Goal: Task Accomplishment & Management: Complete application form

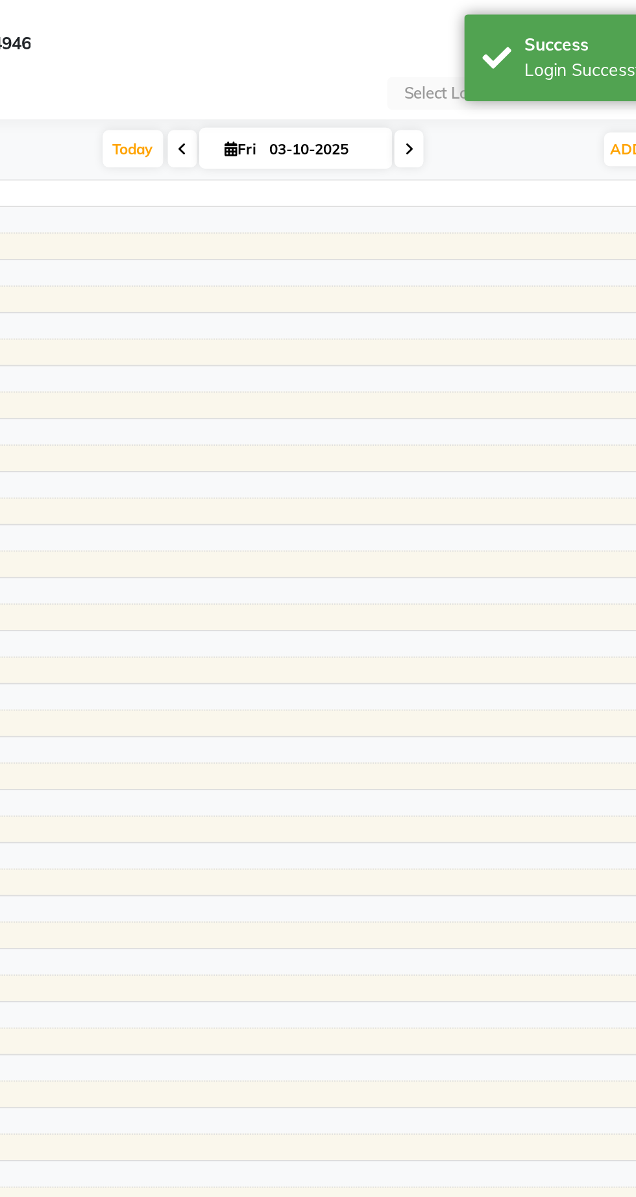
select select "en"
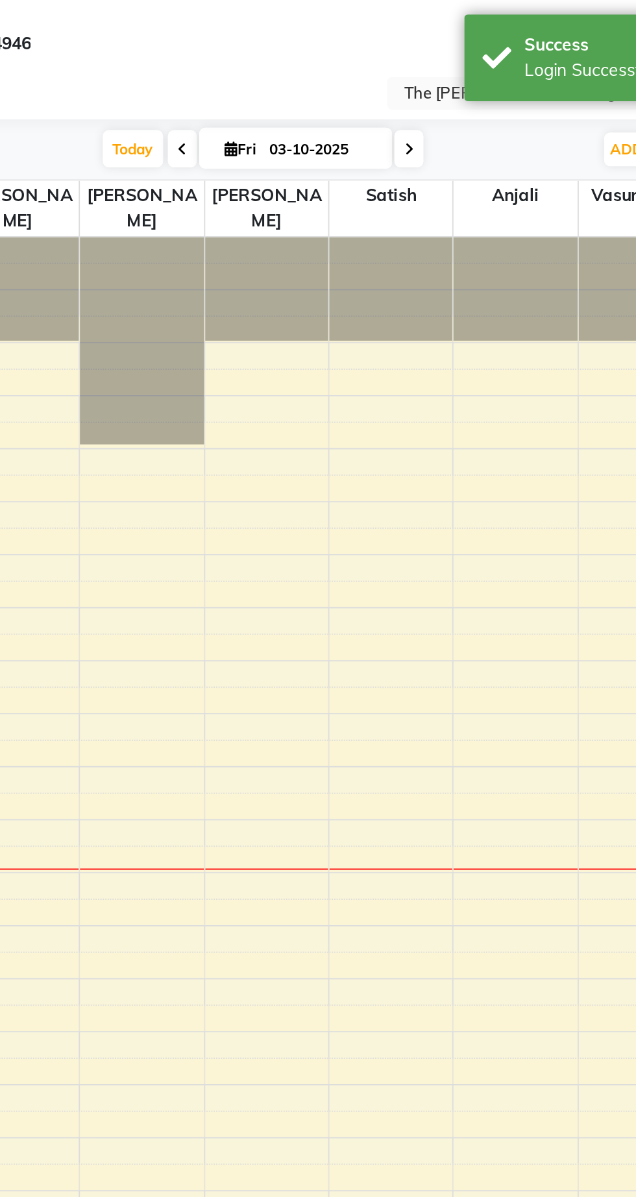
click at [435, 46] on div "Success Login Successfully." at bounding box center [530, 31] width 195 height 47
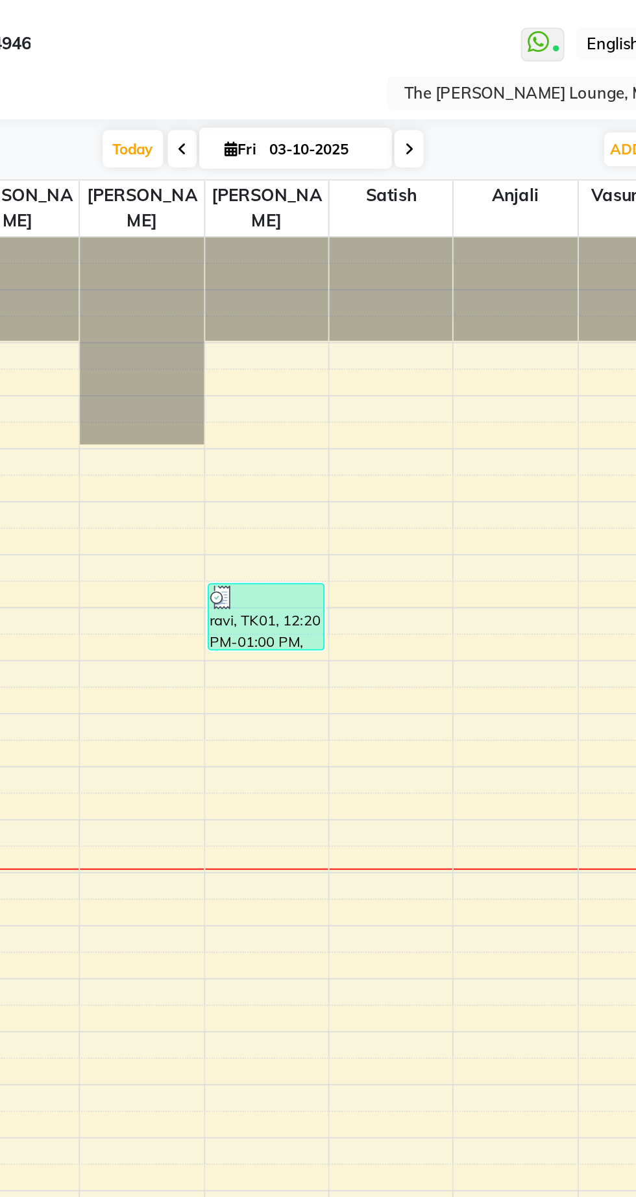
click at [476, 55] on input "text" at bounding box center [492, 51] width 188 height 13
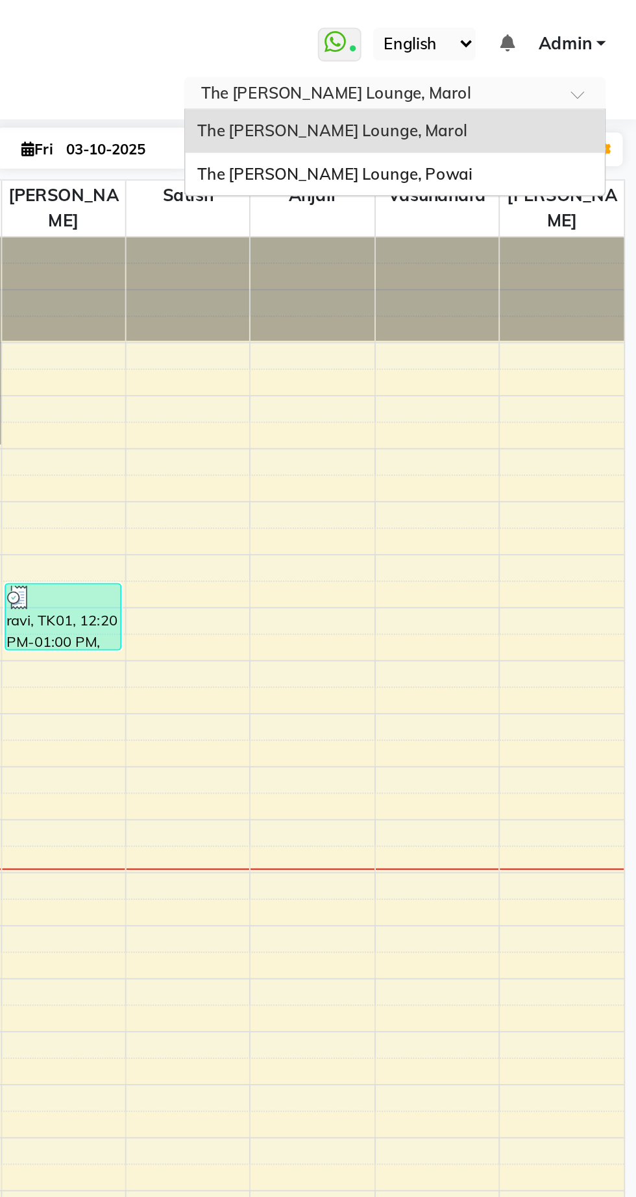
click at [469, 99] on div "The [PERSON_NAME] Lounge, Powai" at bounding box center [505, 93] width 226 height 23
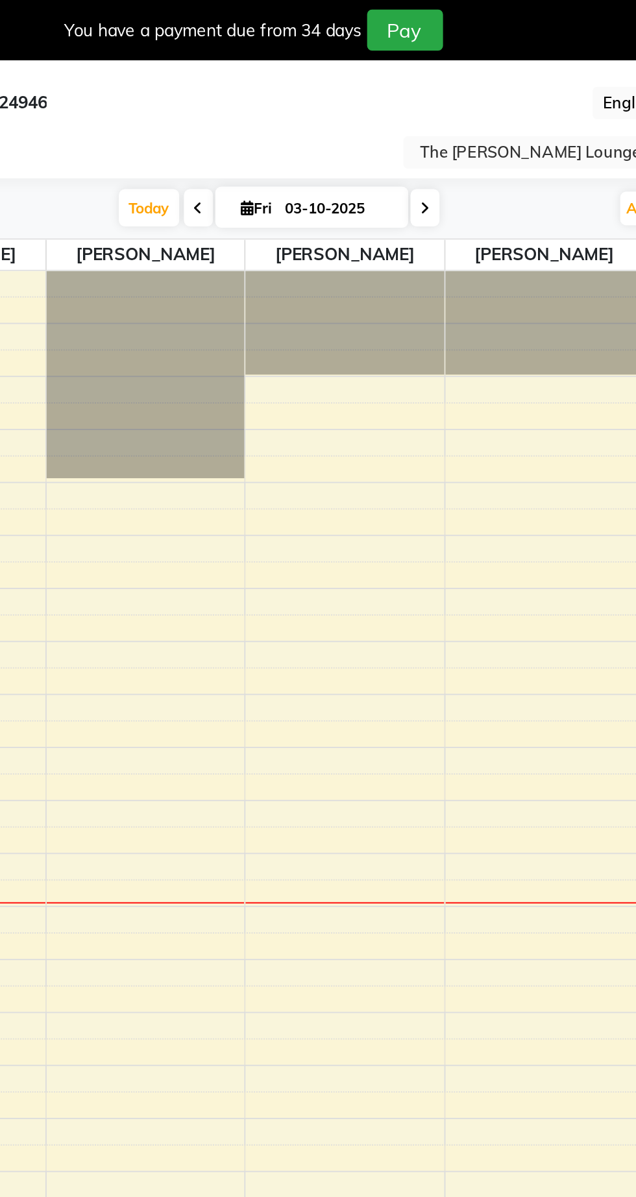
click at [25, 137] on span at bounding box center [24, 144] width 23 height 15
select select "service"
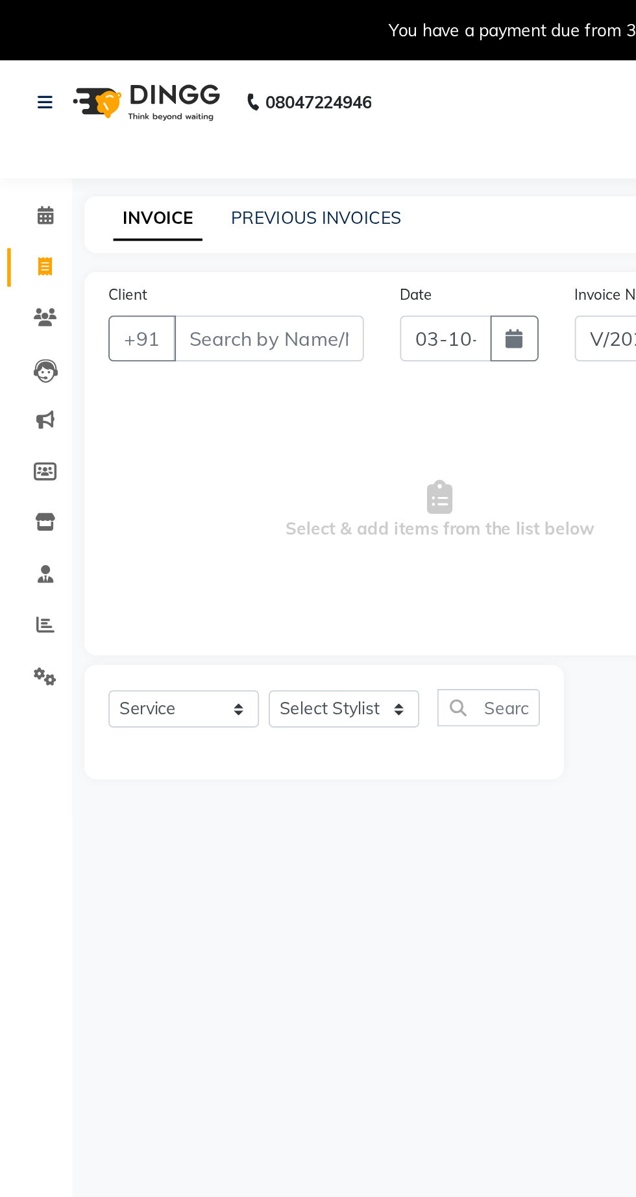
select select "7307"
type input "1434"
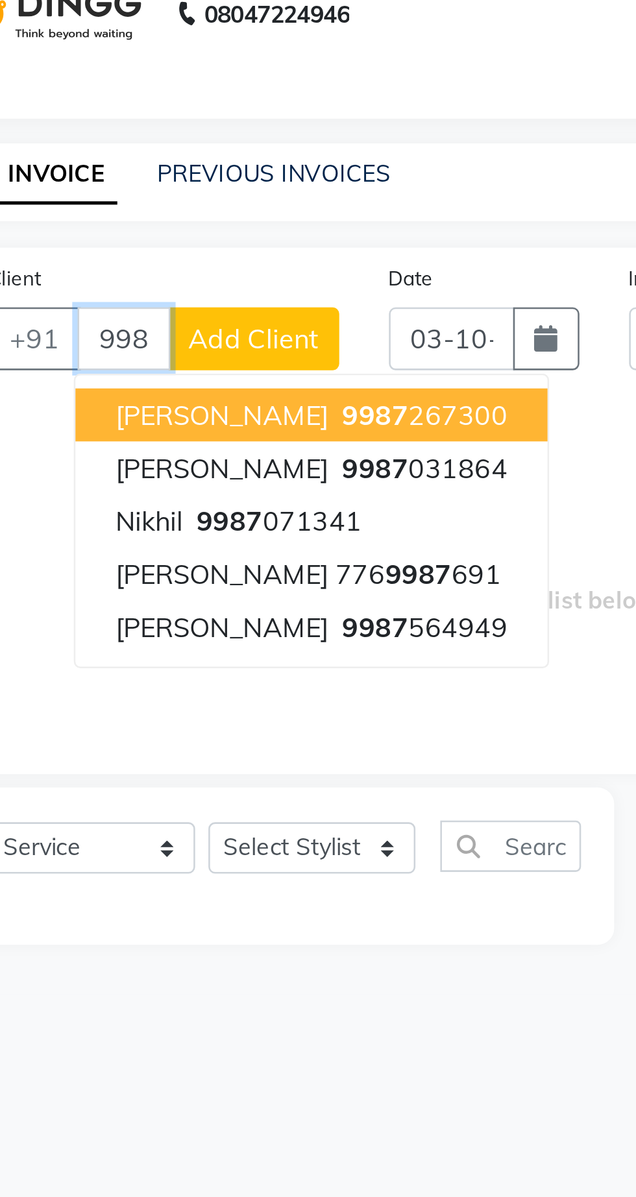
click at [223, 235] on span "9987" at bounding box center [210, 232] width 26 height 13
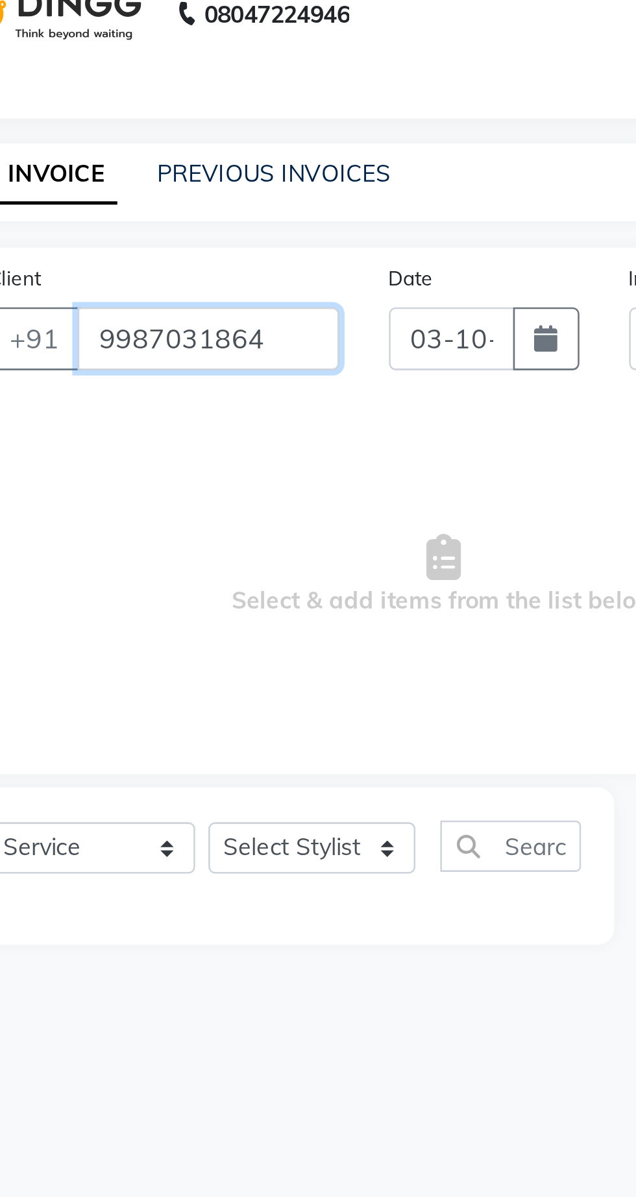
type input "9987031864"
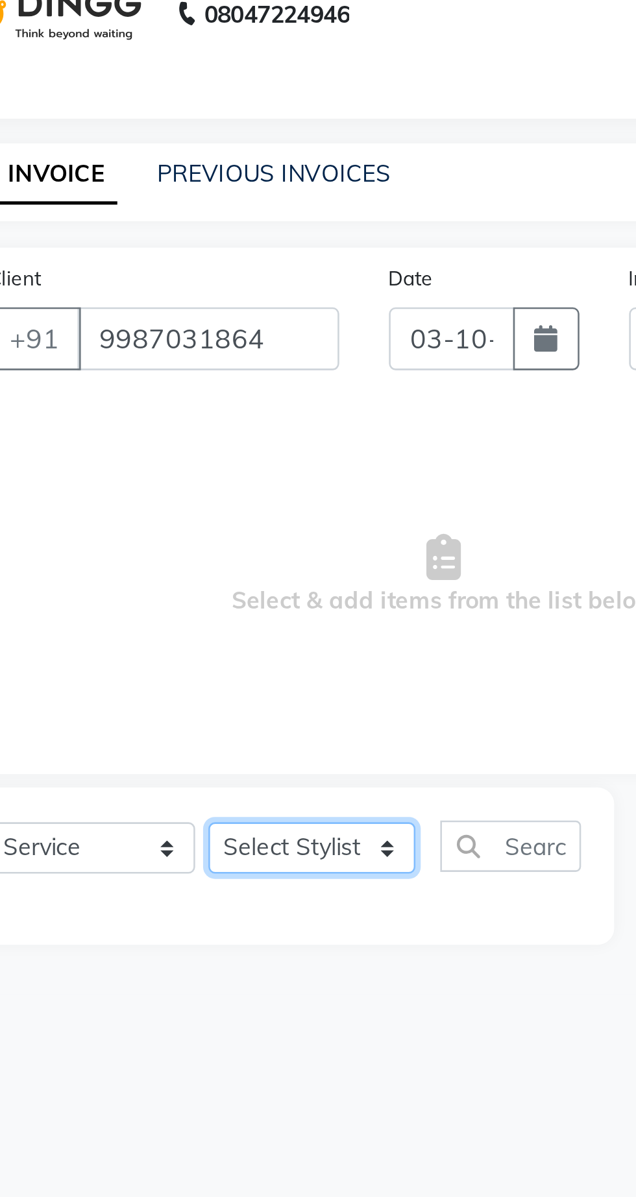
click at [182, 389] on select "Select Stylist Abhishek [PERSON_NAME] [PERSON_NAME] [PERSON_NAME] [PERSON_NAME]…" at bounding box center [185, 382] width 81 height 20
select select "62666"
click at [145, 372] on select "Select Stylist Abhishek [PERSON_NAME] [PERSON_NAME] [PERSON_NAME] [PERSON_NAME]…" at bounding box center [185, 382] width 81 height 20
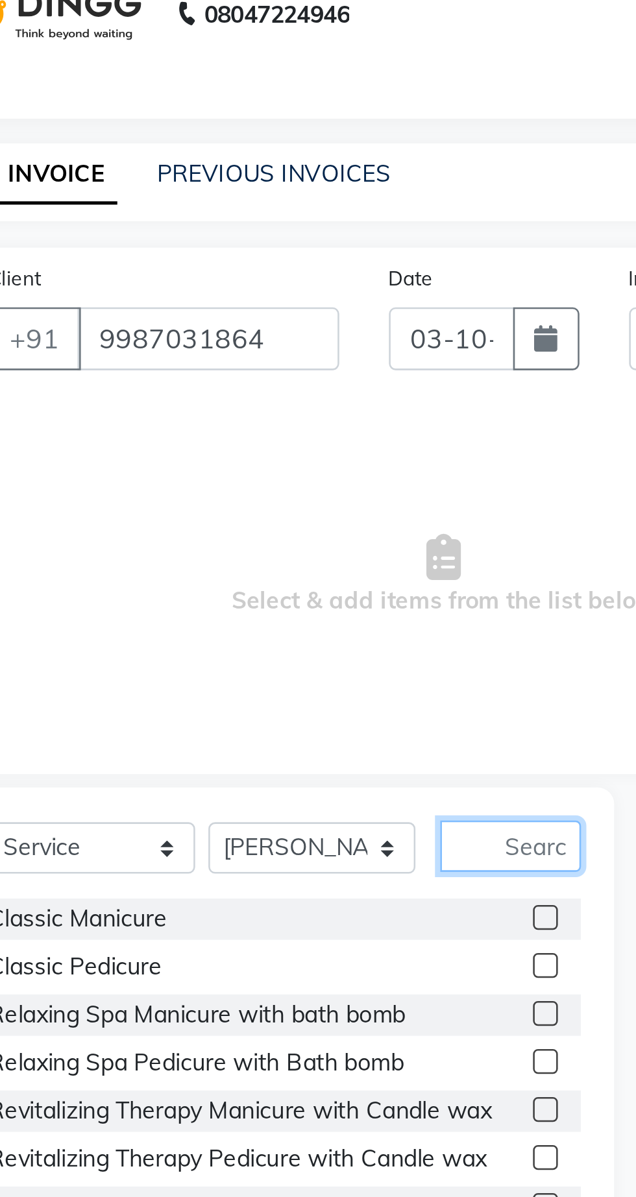
click at [263, 379] on input "text" at bounding box center [262, 381] width 55 height 20
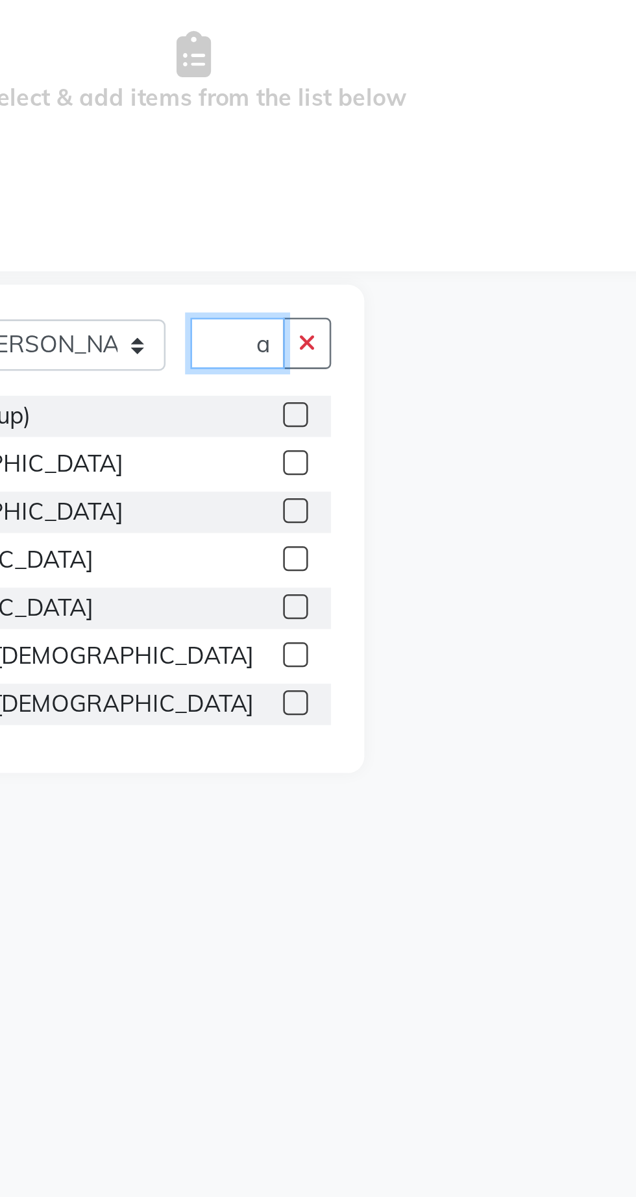
scroll to position [0, 10]
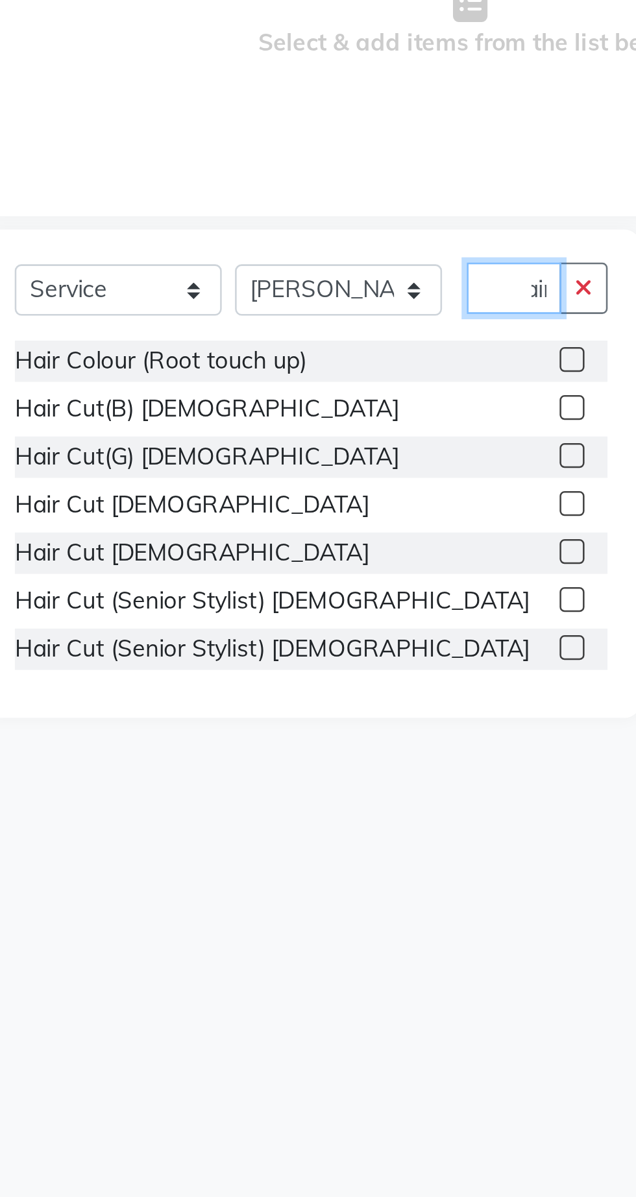
type input "Hair"
click at [274, 466] on label at bounding box center [277, 465] width 10 height 10
click at [274, 466] on input "checkbox" at bounding box center [276, 466] width 8 height 8
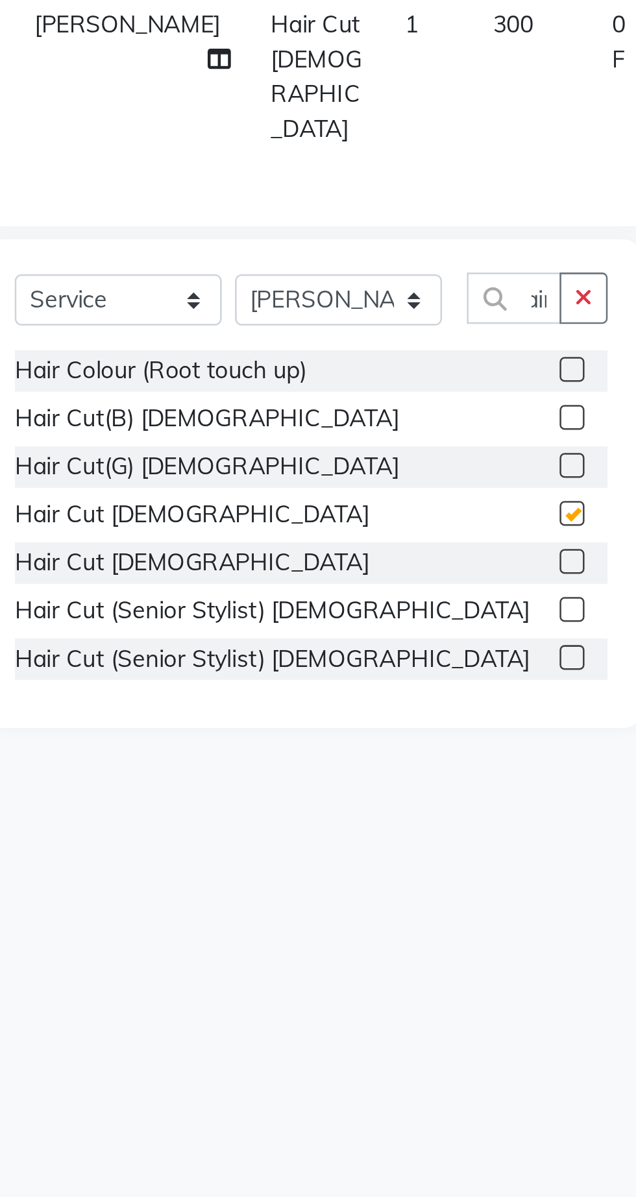
checkbox input "false"
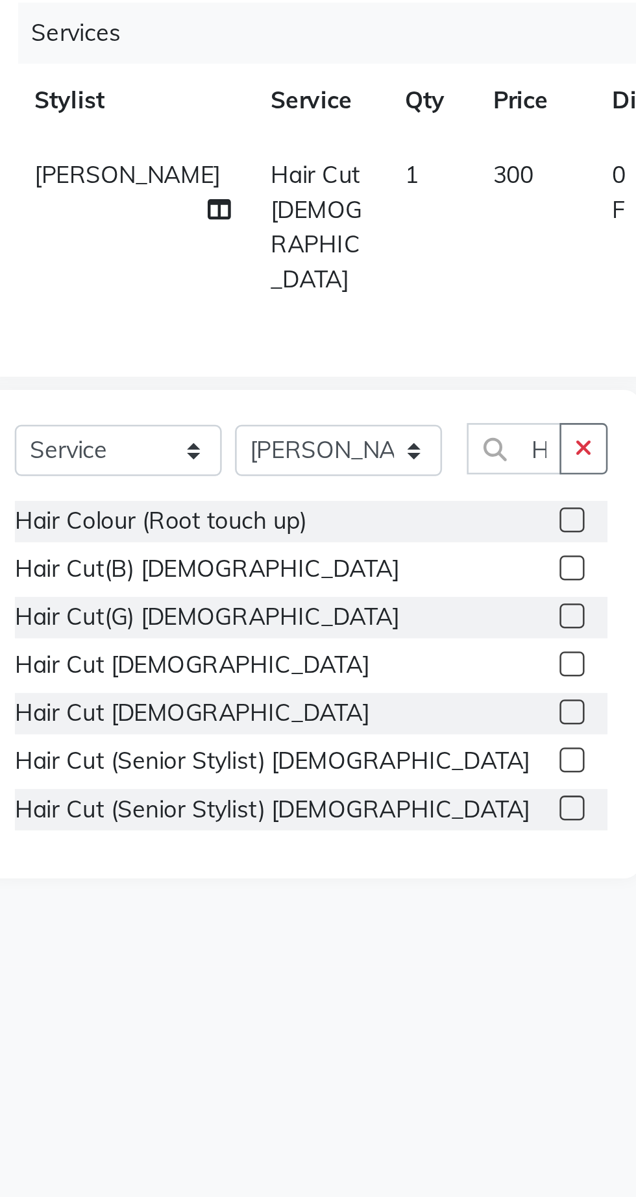
click at [249, 271] on td "300" at bounding box center [261, 298] width 47 height 70
select select "62666"
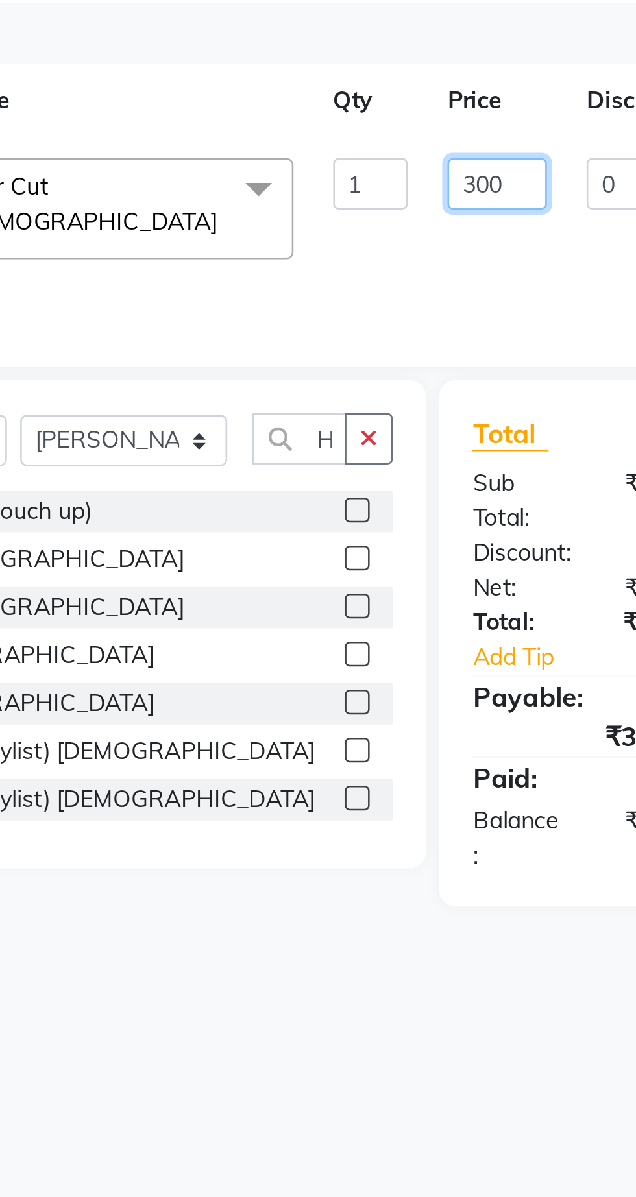
click at [341, 272] on input "300" at bounding box center [331, 281] width 39 height 20
type input "3"
type input "250"
click at [338, 322] on div "Services Stylist Service Qty Price Disc Total Action Abhishek [PERSON_NAME] [PE…" at bounding box center [236, 275] width 357 height 130
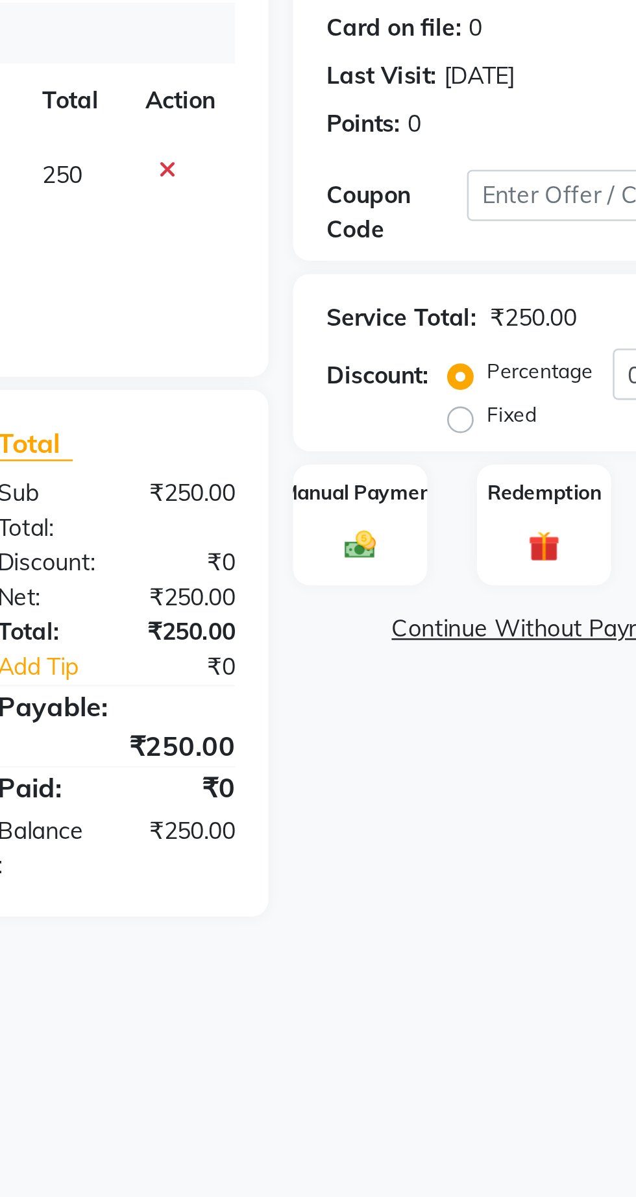
click at [468, 424] on img at bounding box center [464, 423] width 20 height 14
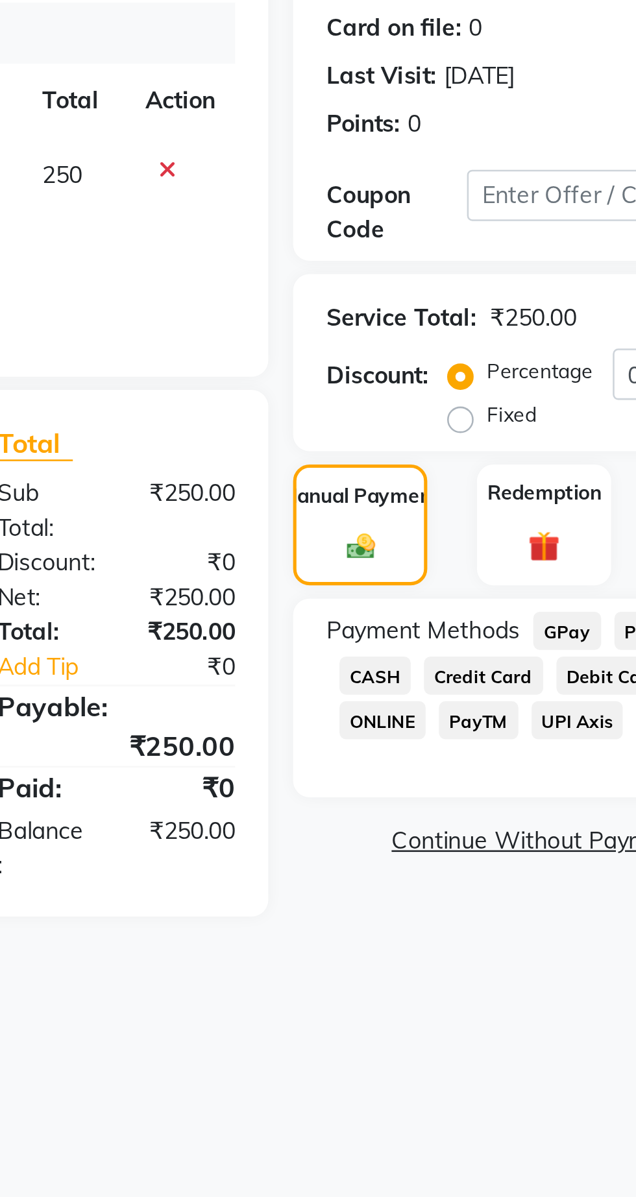
click at [547, 453] on span "GPay" at bounding box center [545, 456] width 27 height 15
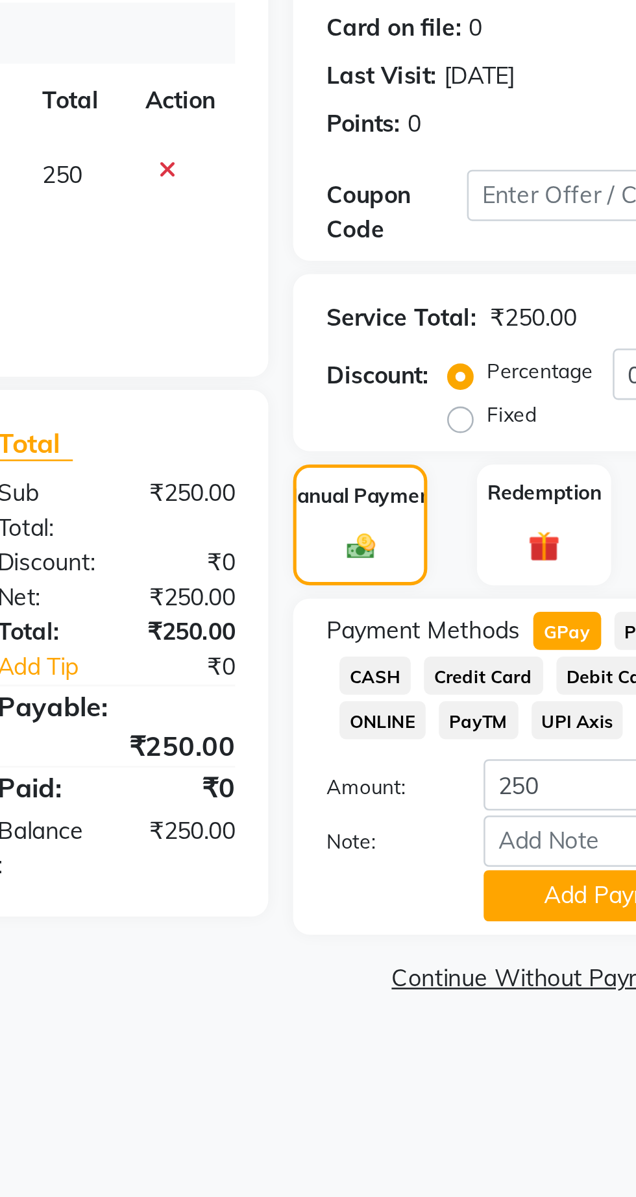
click at [540, 562] on button "Add Payment" at bounding box center [564, 560] width 104 height 20
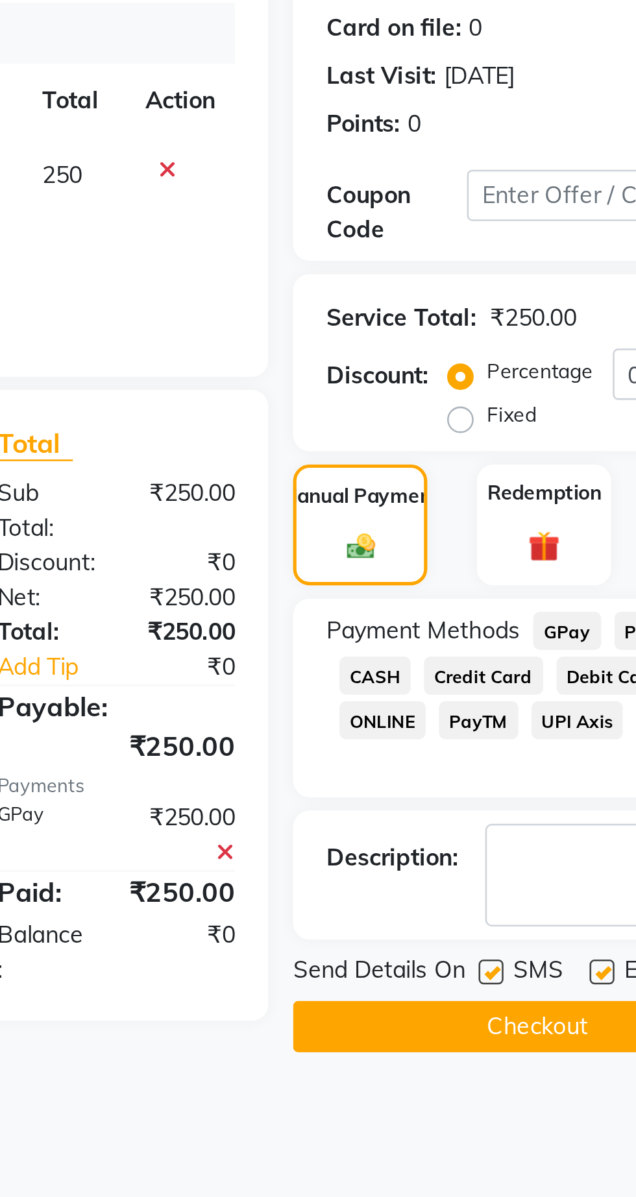
click at [520, 608] on button "Checkout" at bounding box center [533, 611] width 191 height 20
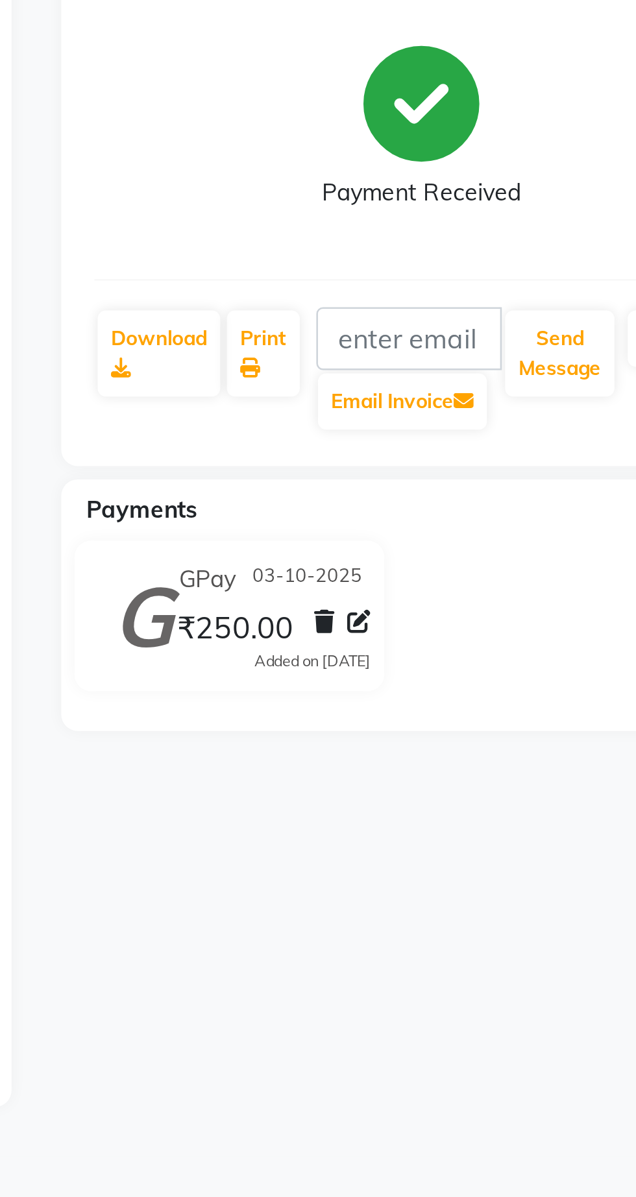
select select "service"
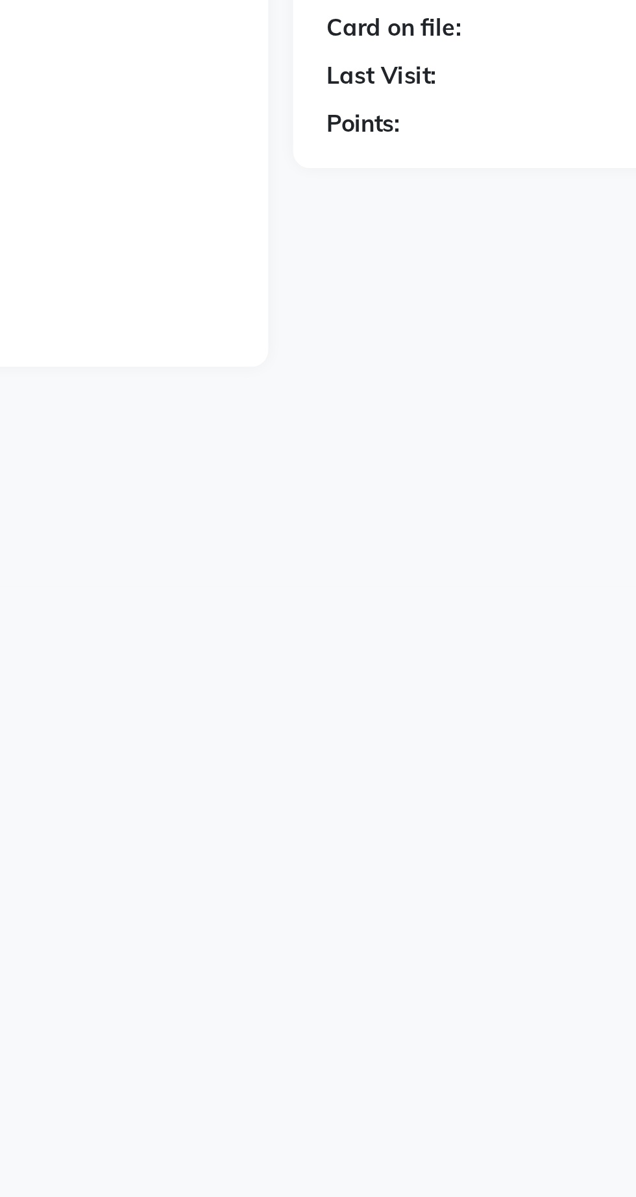
select select "7307"
type input "1435"
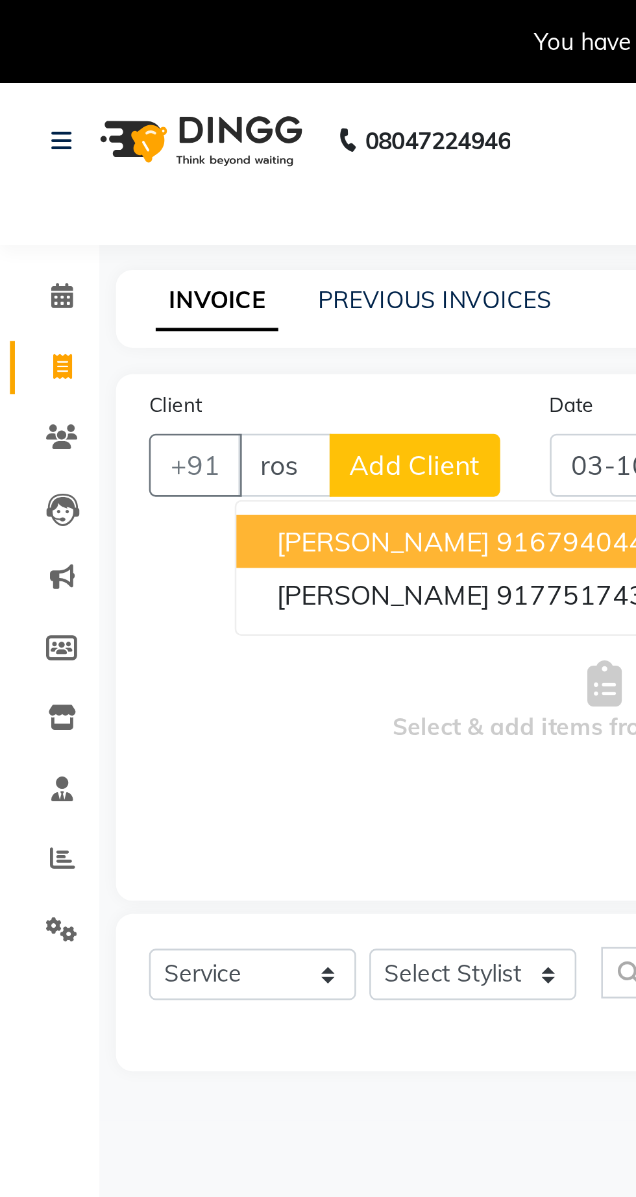
click at [177, 214] on span "[PERSON_NAME]" at bounding box center [150, 212] width 84 height 13
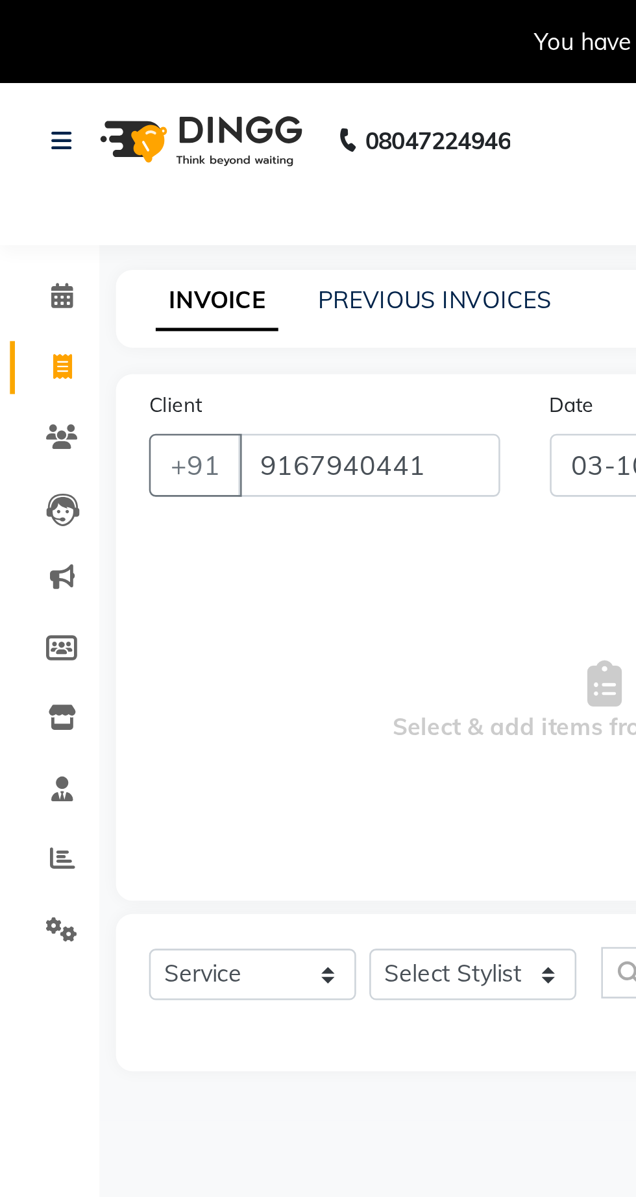
type input "9167940441"
click at [165, 372] on select "Select Stylist Abhishek [PERSON_NAME] [PERSON_NAME] [PERSON_NAME] [PERSON_NAME]…" at bounding box center [185, 382] width 81 height 20
select select "62667"
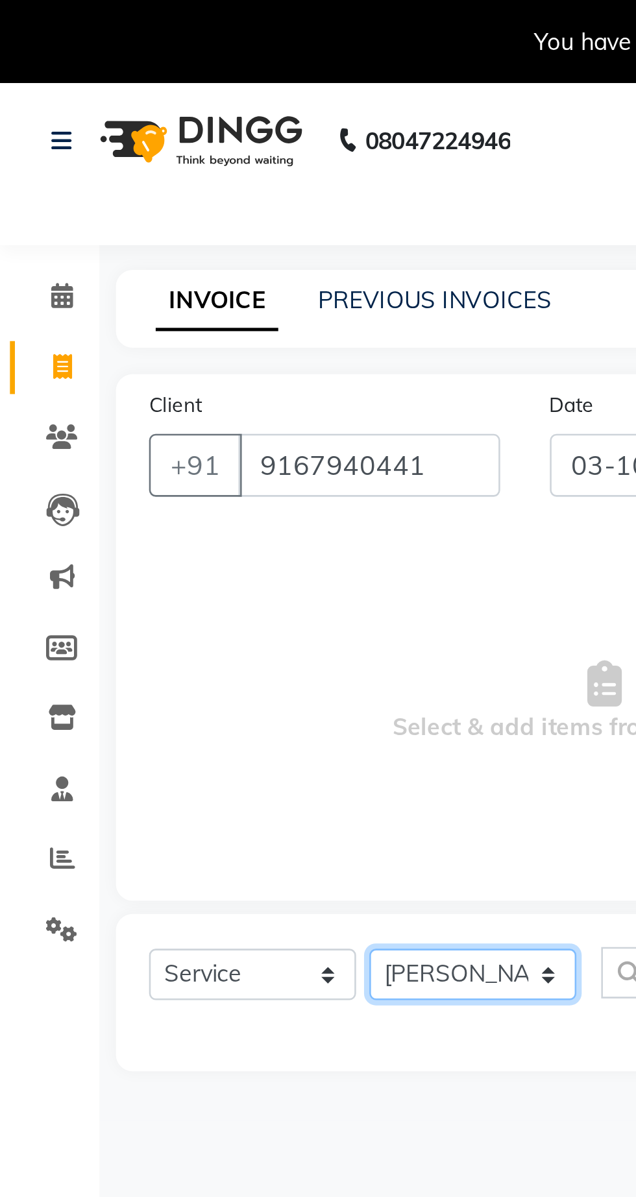
click at [145, 372] on select "Select Stylist Abhishek [PERSON_NAME] [PERSON_NAME] [PERSON_NAME] [PERSON_NAME]…" at bounding box center [185, 382] width 81 height 20
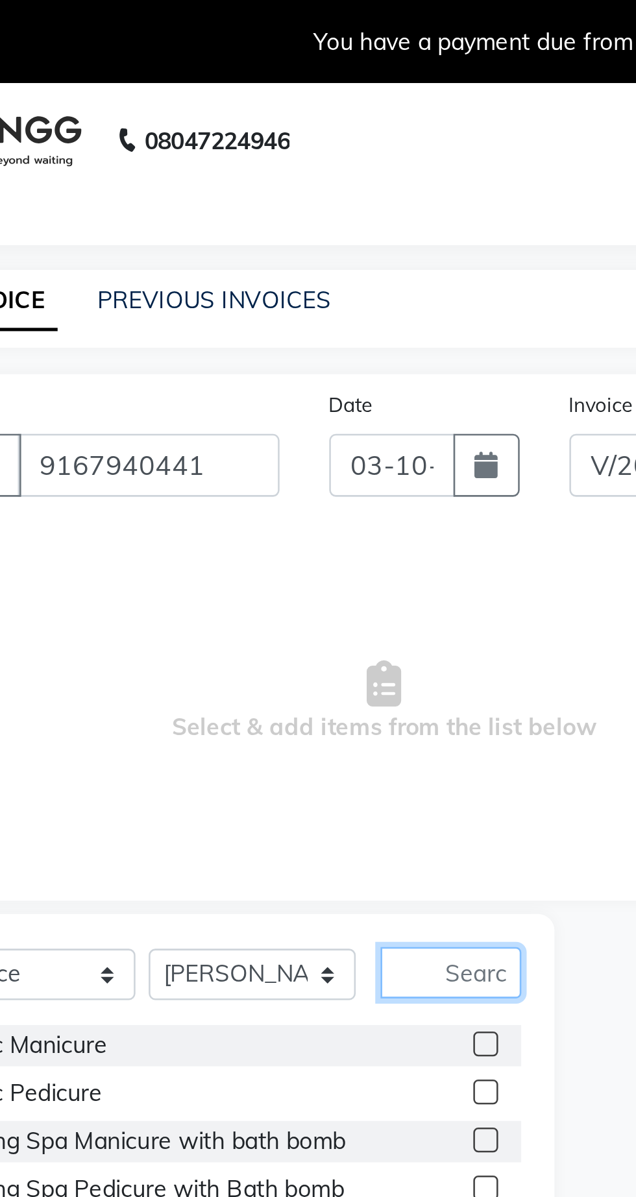
click at [261, 376] on input "text" at bounding box center [262, 381] width 55 height 20
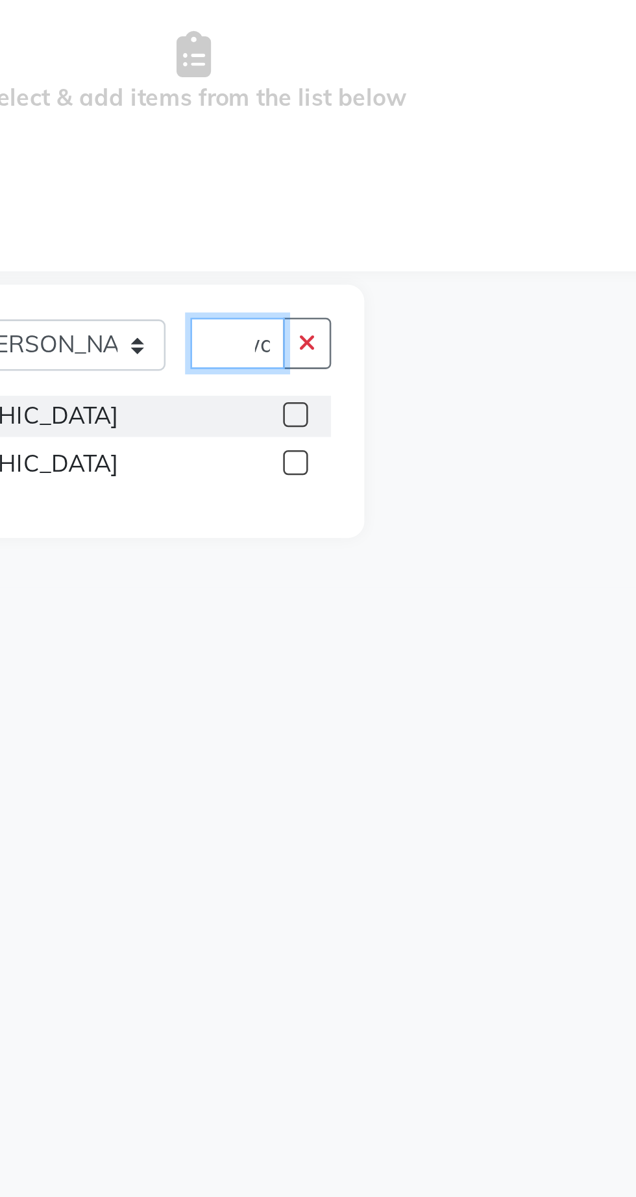
scroll to position [0, 30]
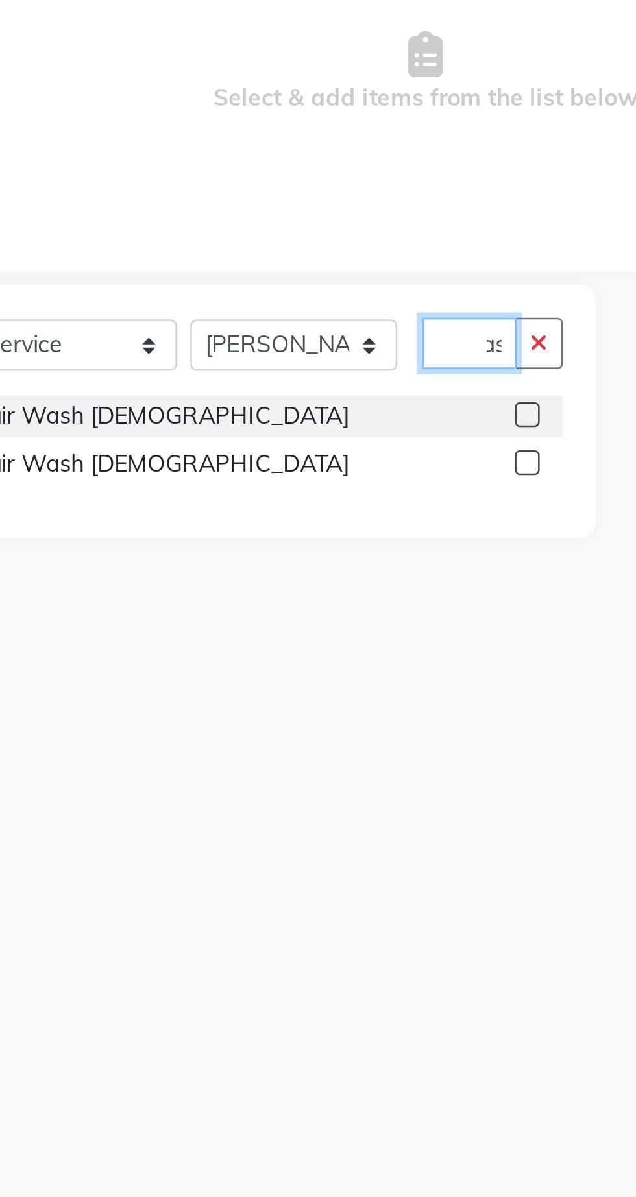
type input "Hair was"
click at [272, 428] on label at bounding box center [277, 428] width 10 height 10
click at [272, 428] on input "checkbox" at bounding box center [276, 428] width 8 height 8
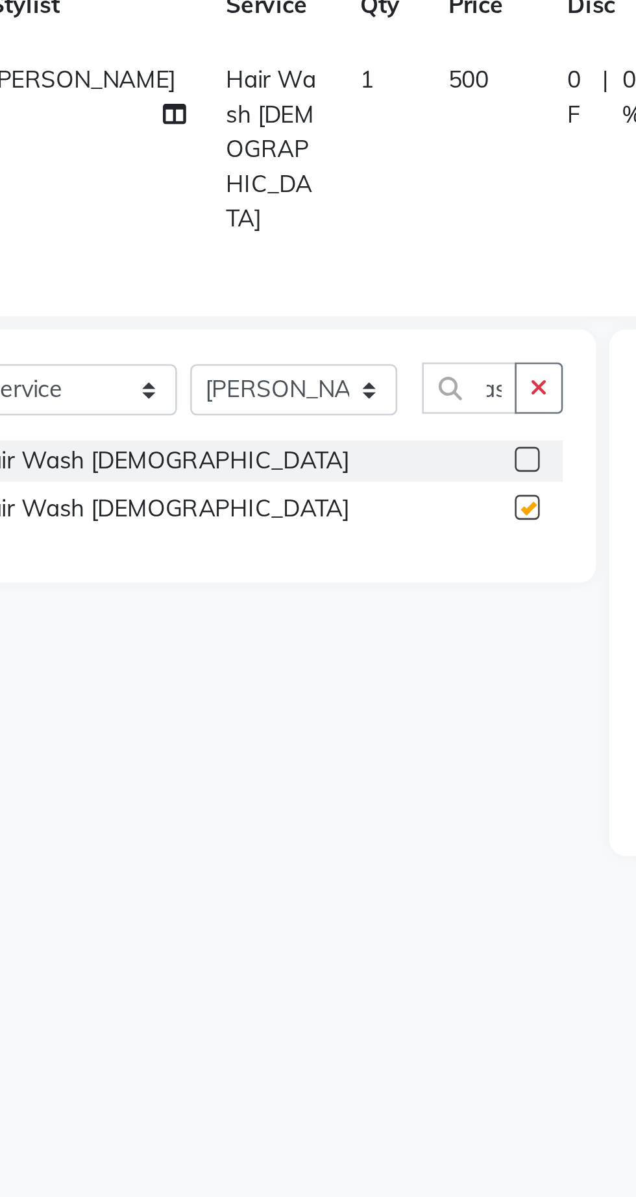
scroll to position [0, 0]
checkbox input "false"
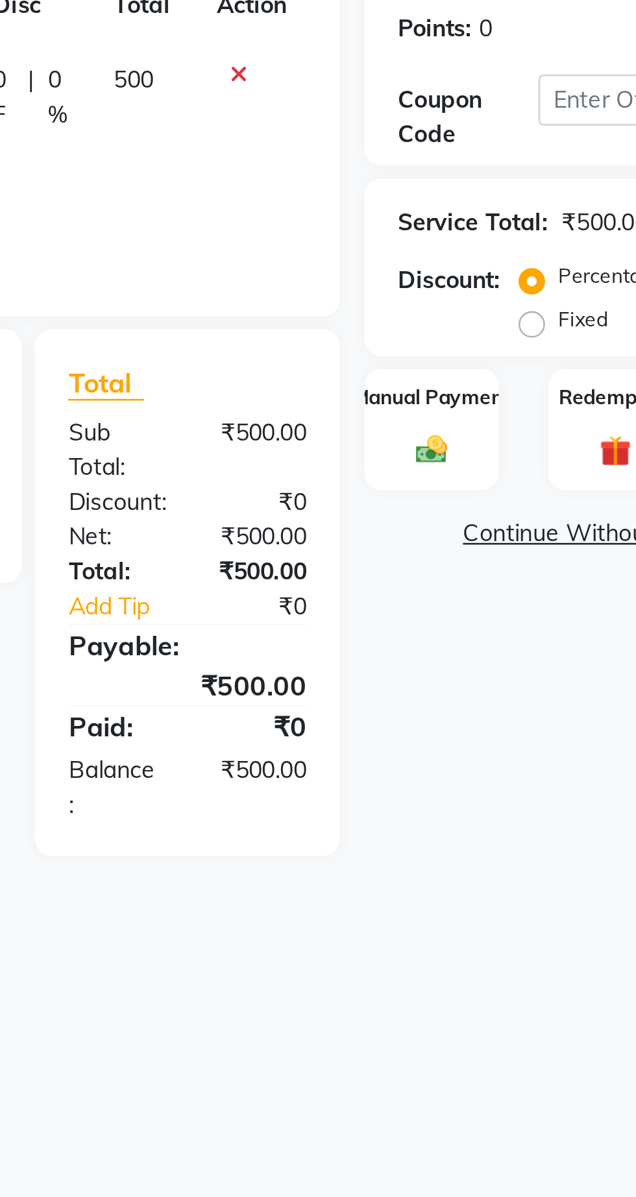
click at [468, 414] on div "Manual Payment" at bounding box center [464, 415] width 53 height 48
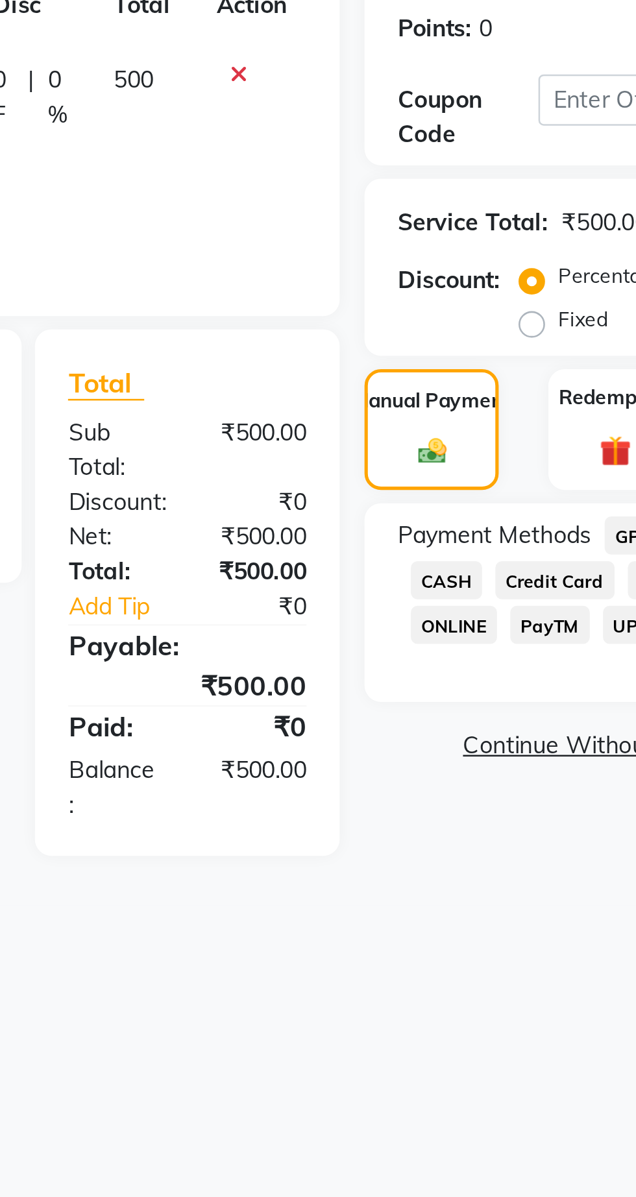
click at [473, 468] on span "CASH" at bounding box center [470, 473] width 28 height 15
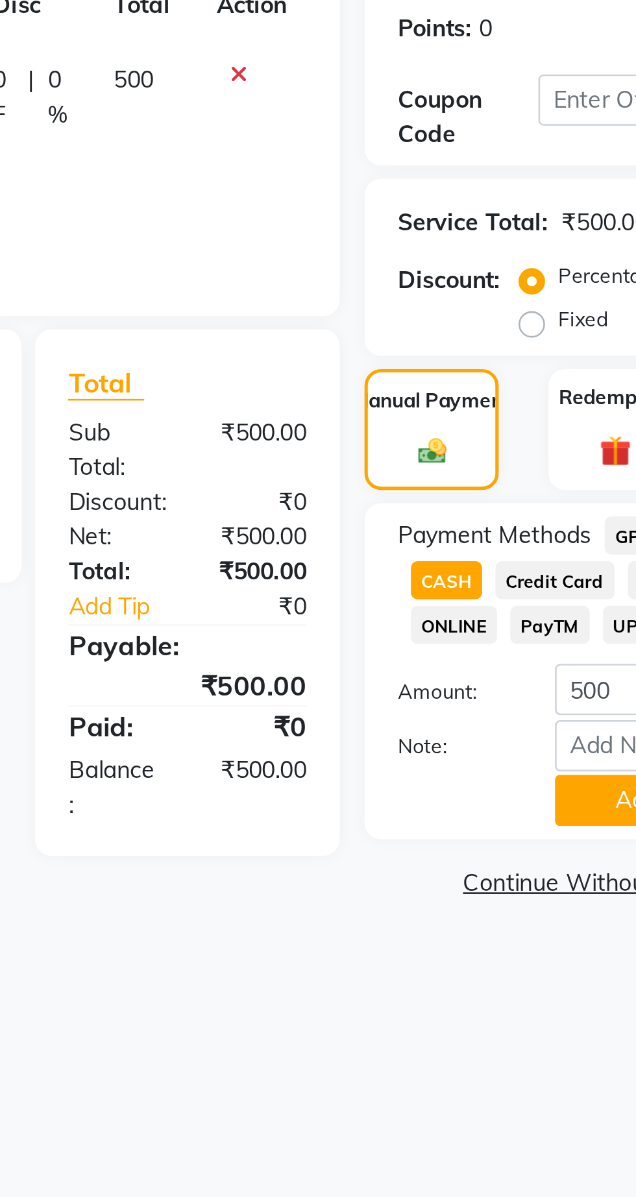
click at [528, 558] on button "Add Payment" at bounding box center [564, 560] width 104 height 20
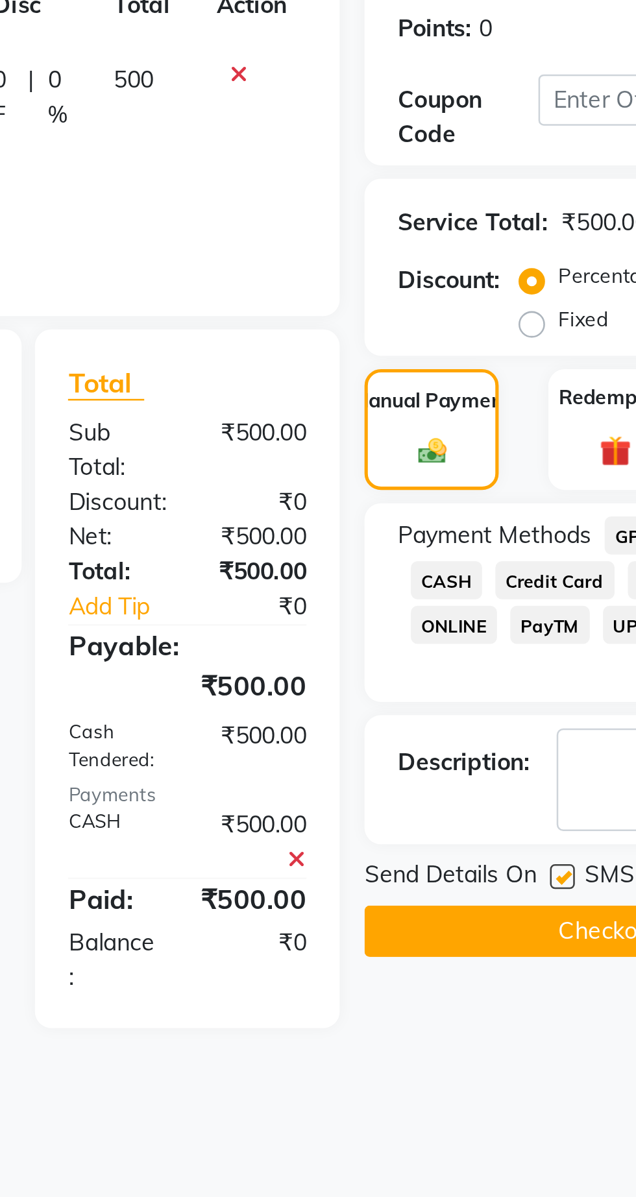
click at [507, 606] on button "Checkout" at bounding box center [533, 611] width 191 height 20
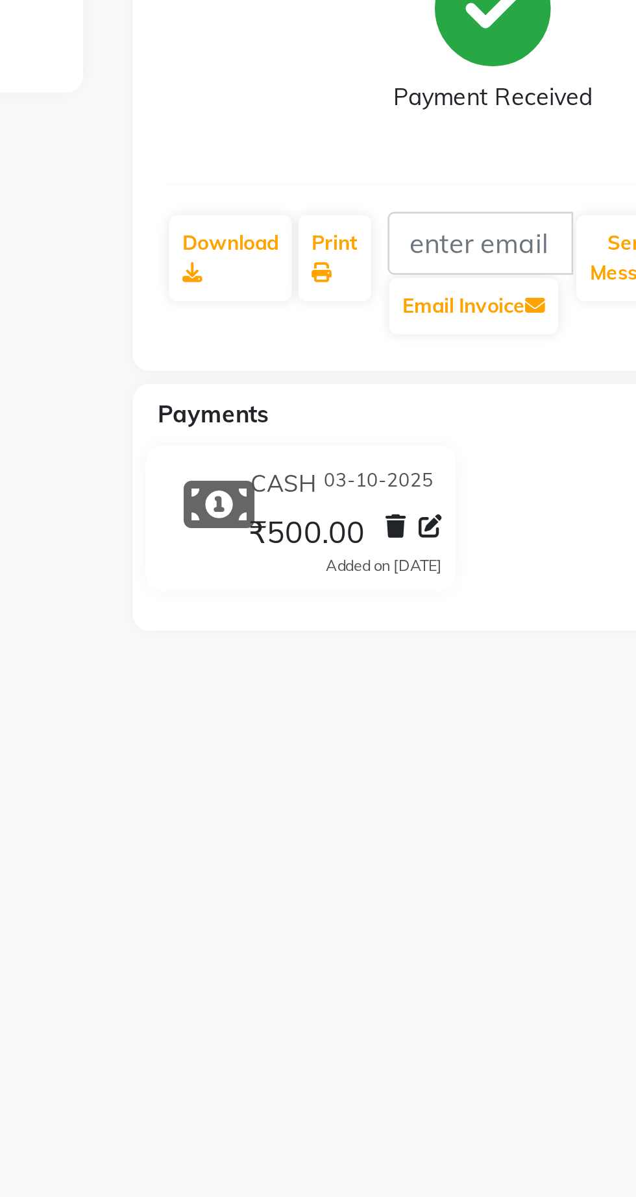
select select "service"
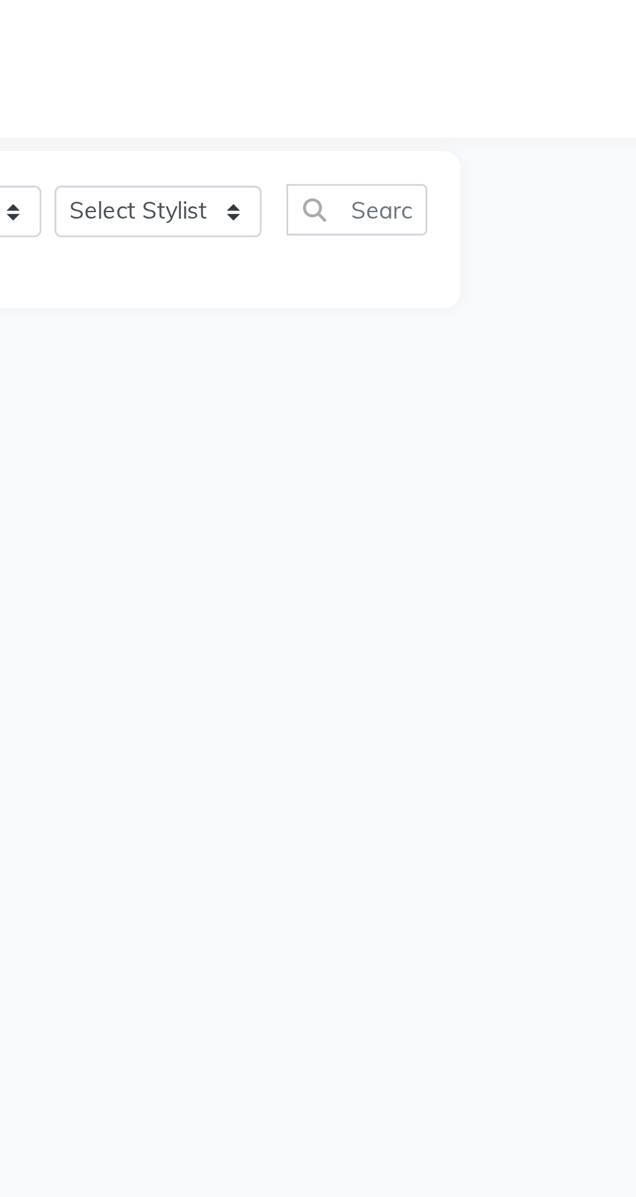
type input "1436"
select select "7307"
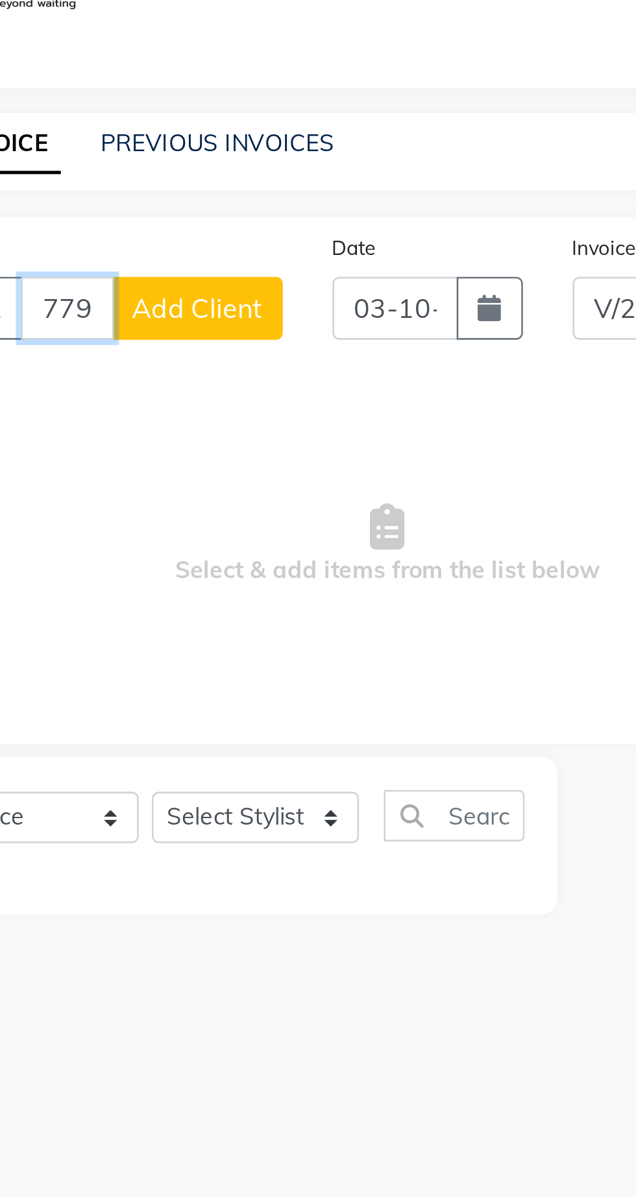
type input "7799001387"
click at [167, 181] on span "Add Client" at bounding box center [162, 182] width 51 height 13
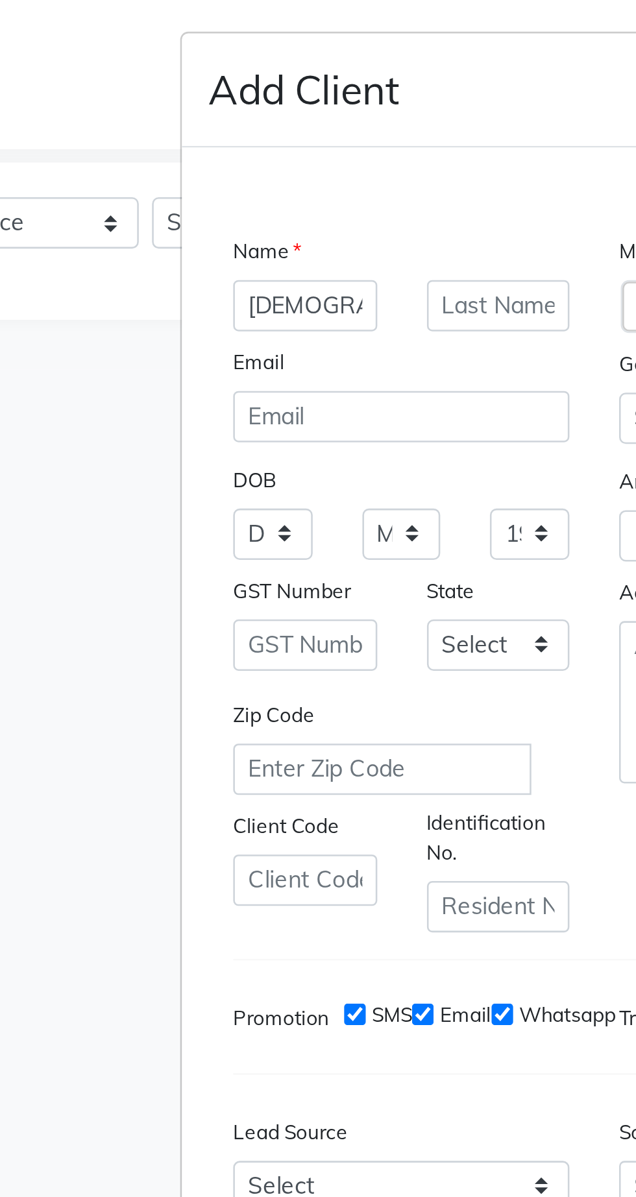
type input "[DEMOGRAPHIC_DATA]"
click at [287, 424] on input "text" at bounding box center [280, 414] width 56 height 20
type input "V"
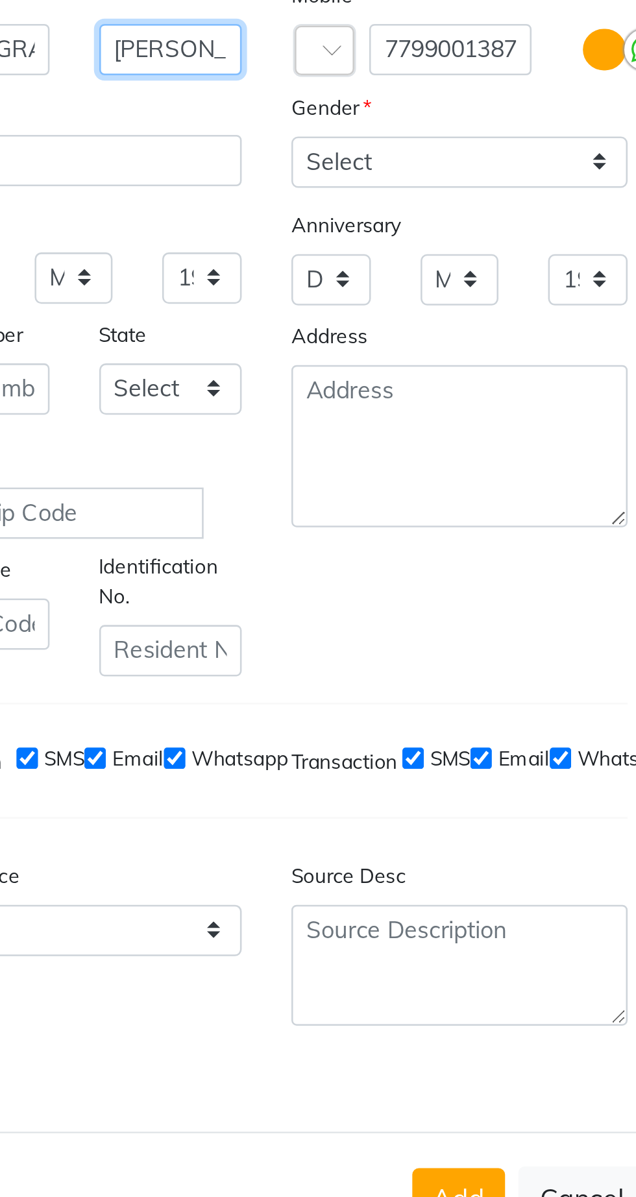
type input "[PERSON_NAME]"
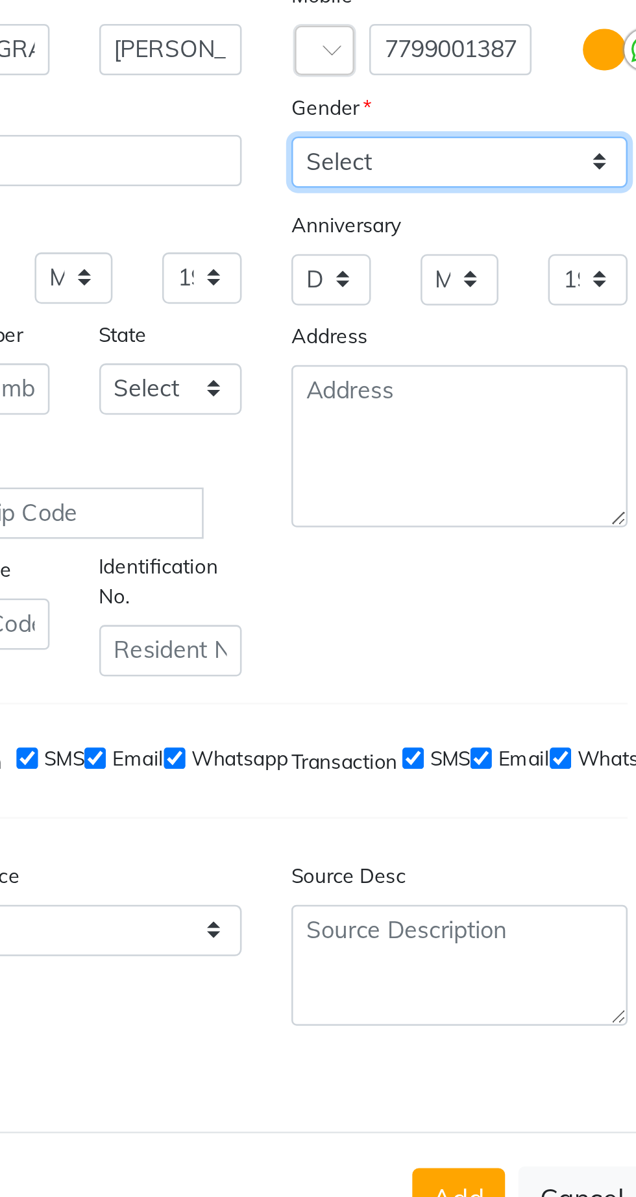
click at [434, 468] on select "Select [DEMOGRAPHIC_DATA] [DEMOGRAPHIC_DATA] Other Prefer Not To Say" at bounding box center [394, 458] width 132 height 20
select select "[DEMOGRAPHIC_DATA]"
click at [328, 468] on select "Select [DEMOGRAPHIC_DATA] [DEMOGRAPHIC_DATA] Other Prefer Not To Say" at bounding box center [394, 458] width 132 height 20
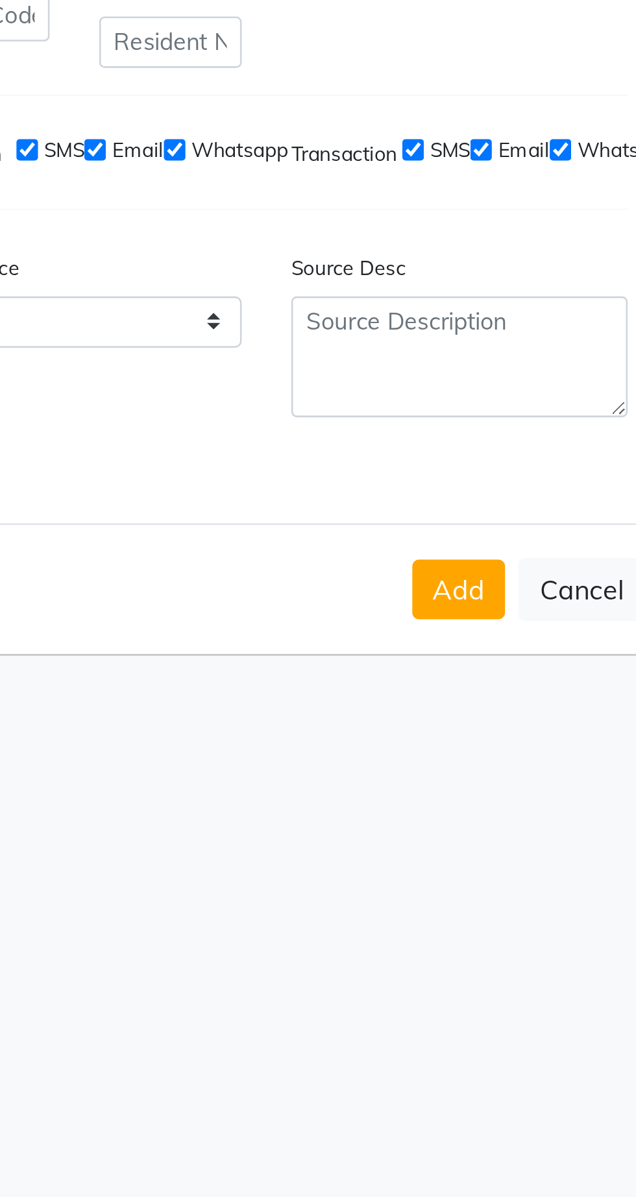
click at [391, 876] on button "Add" at bounding box center [393, 863] width 36 height 23
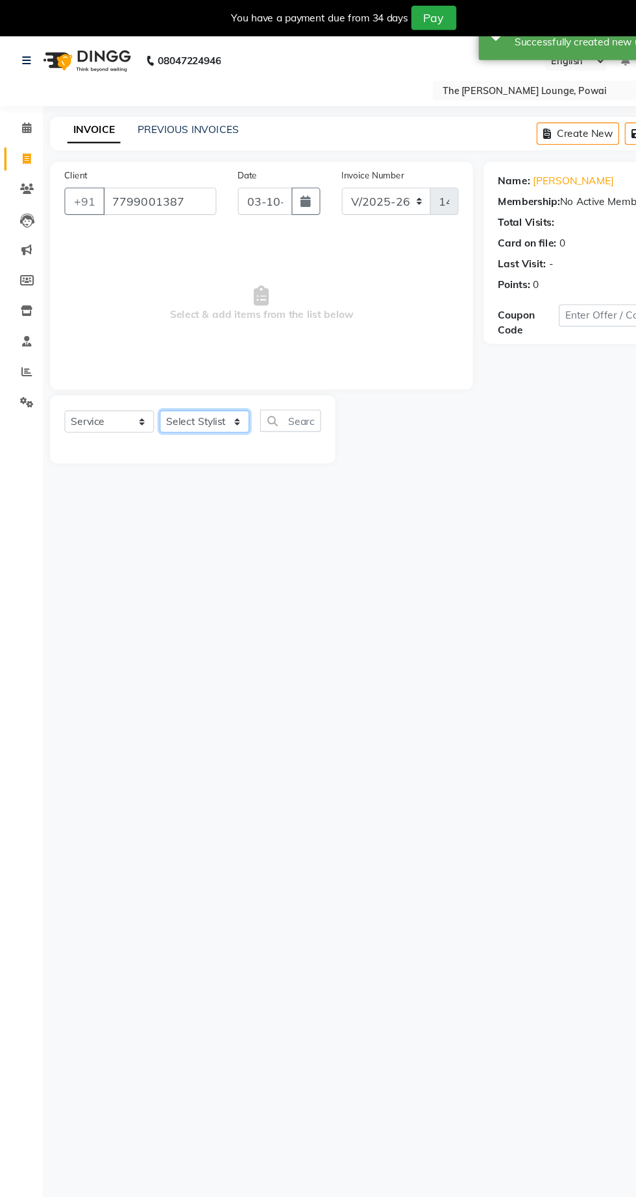
click at [178, 376] on select "Select Stylist Abhishek [PERSON_NAME] [PERSON_NAME] [PERSON_NAME] [PERSON_NAME]…" at bounding box center [185, 382] width 81 height 20
select select "62666"
click at [145, 372] on select "Select Stylist Abhishek [PERSON_NAME] [PERSON_NAME] [PERSON_NAME] [PERSON_NAME]…" at bounding box center [185, 382] width 81 height 20
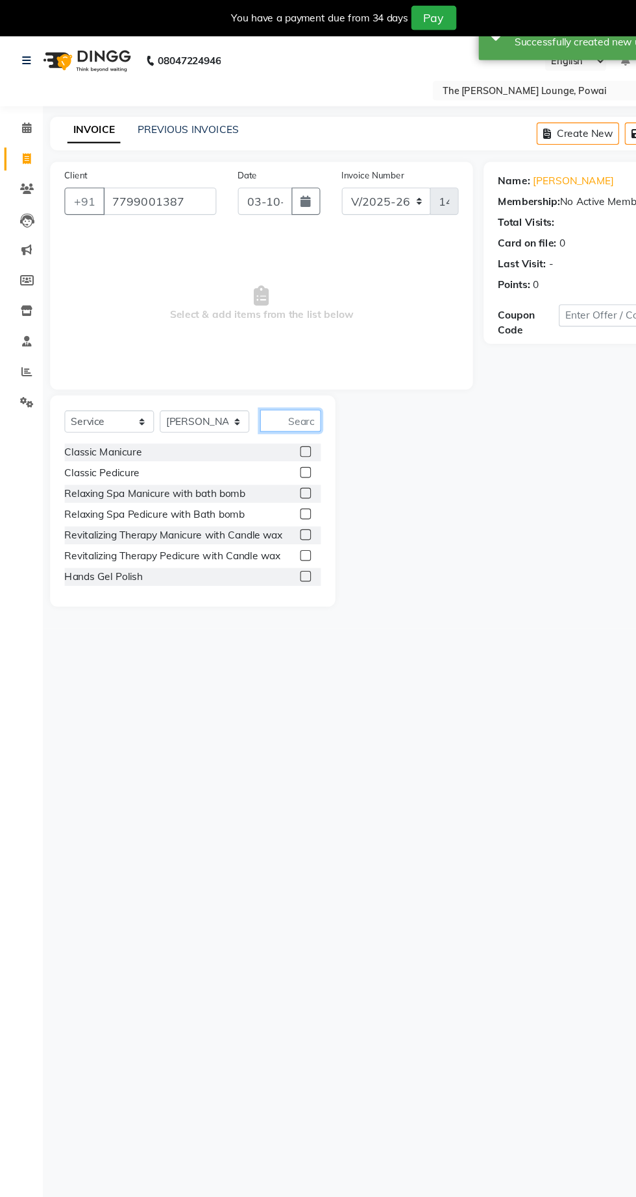
click at [272, 377] on input "text" at bounding box center [262, 381] width 55 height 20
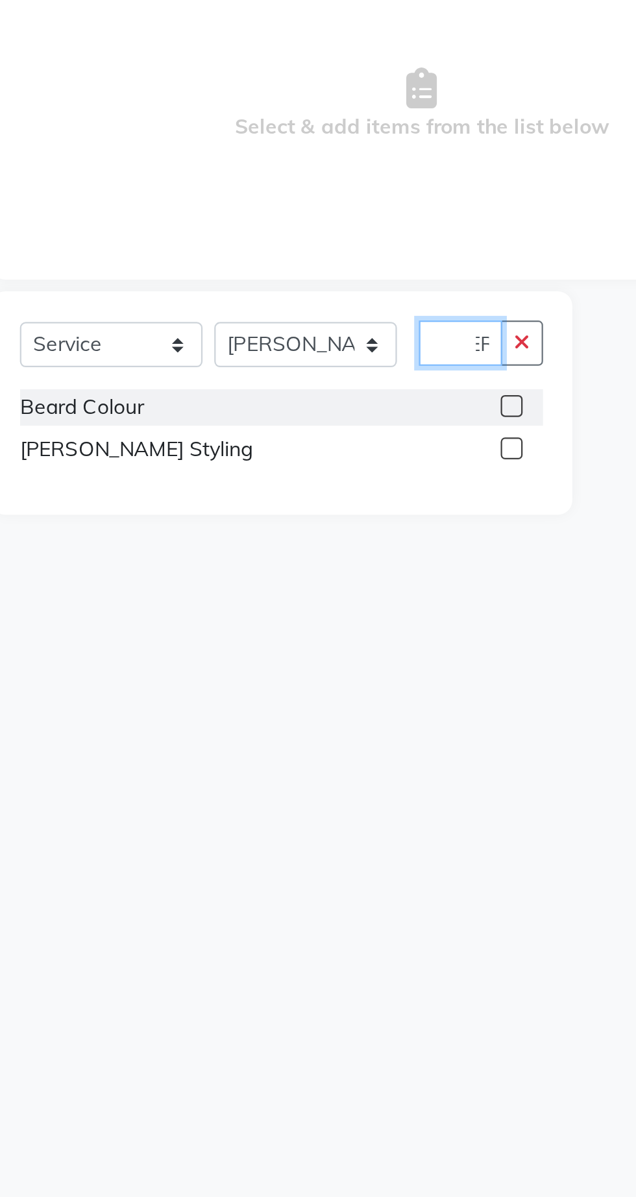
scroll to position [0, 18]
type input "[PERSON_NAME]"
click at [275, 427] on label at bounding box center [277, 428] width 10 height 10
click at [275, 427] on input "checkbox" at bounding box center [276, 428] width 8 height 8
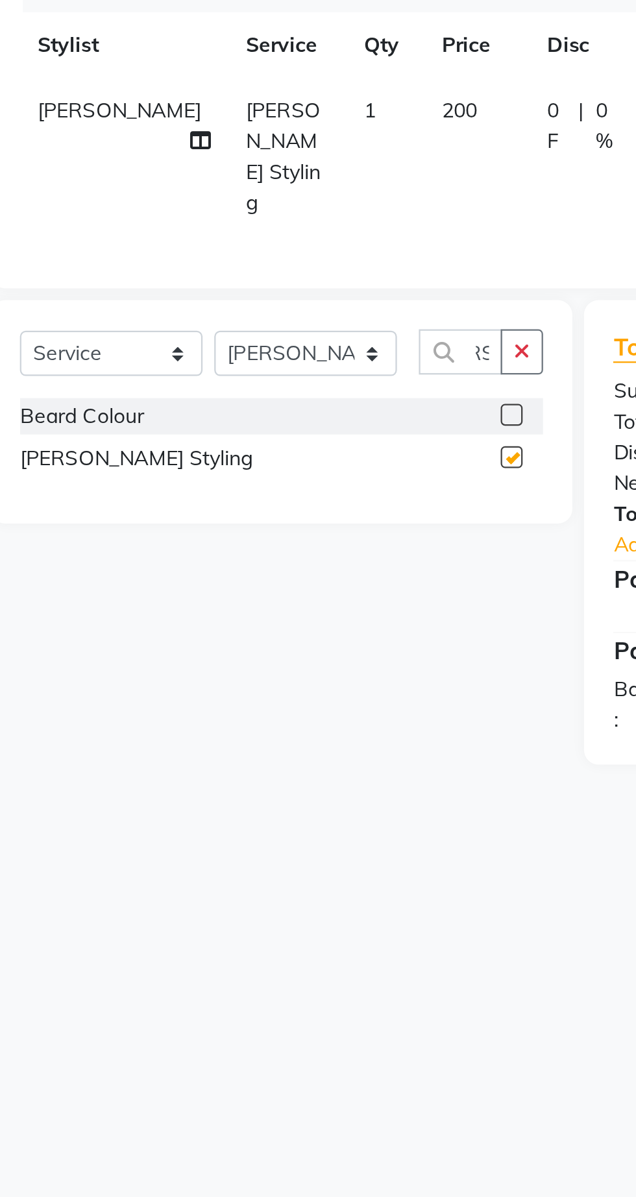
scroll to position [0, 0]
checkbox input "false"
click at [246, 273] on span "200" at bounding box center [254, 278] width 16 height 12
select select "62666"
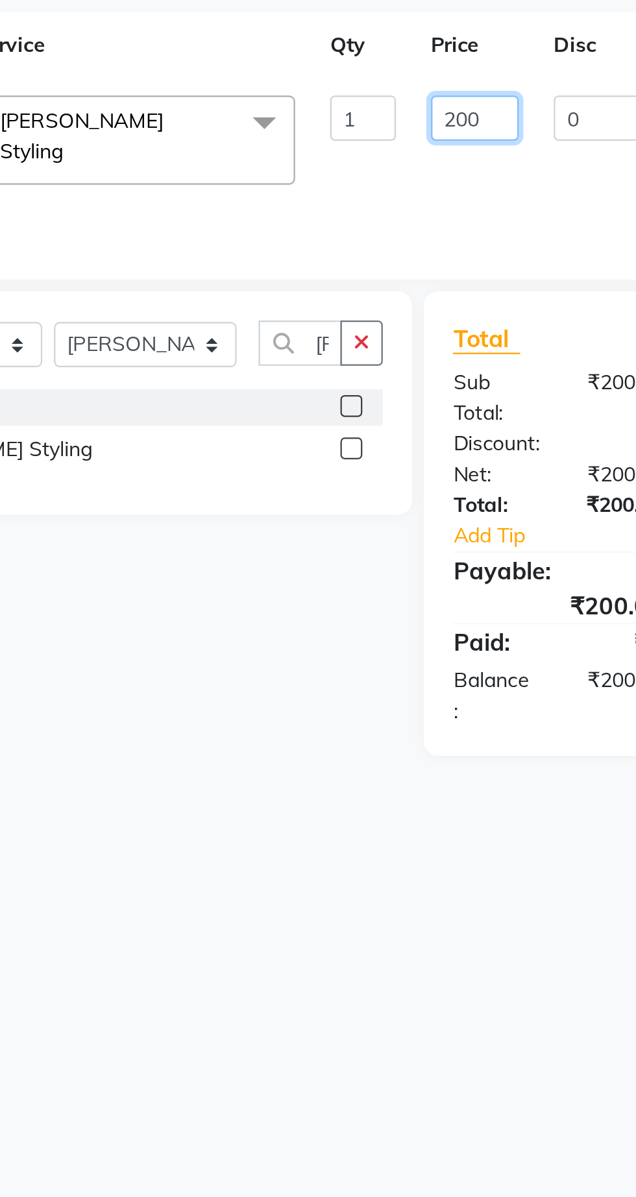
click at [336, 275] on input "200" at bounding box center [331, 281] width 39 height 20
type input "2"
type input "150"
click at [366, 323] on div "Services Stylist Service Qty Price Disc Total Action Abhishek [PERSON_NAME] [PE…" at bounding box center [236, 275] width 357 height 130
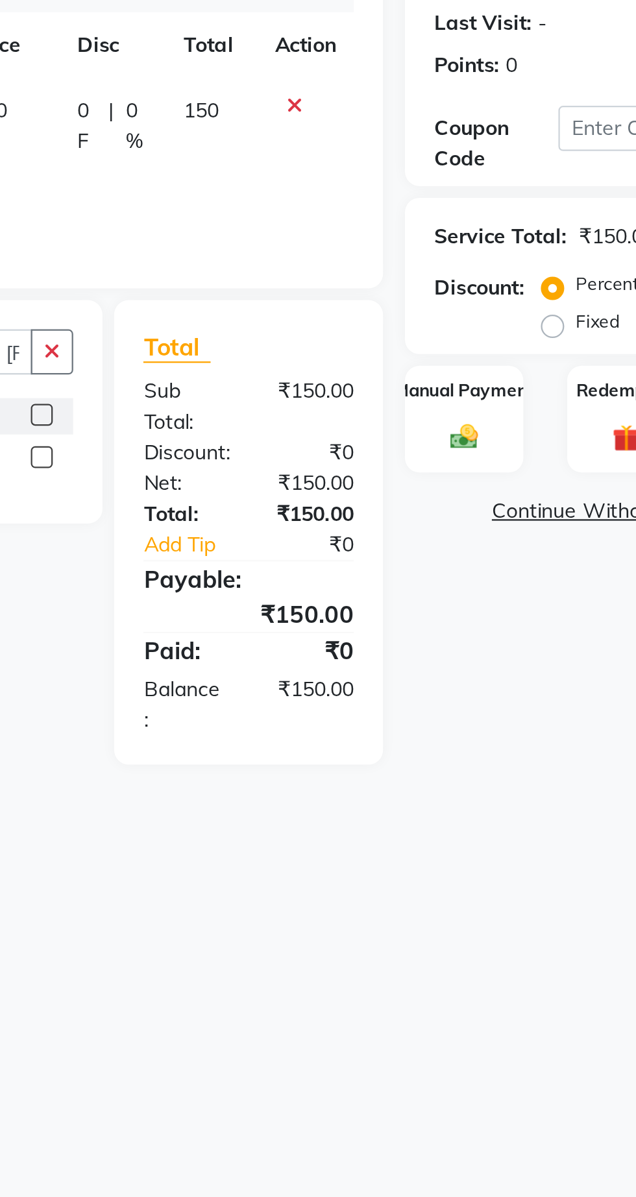
click at [460, 425] on img at bounding box center [464, 423] width 20 height 14
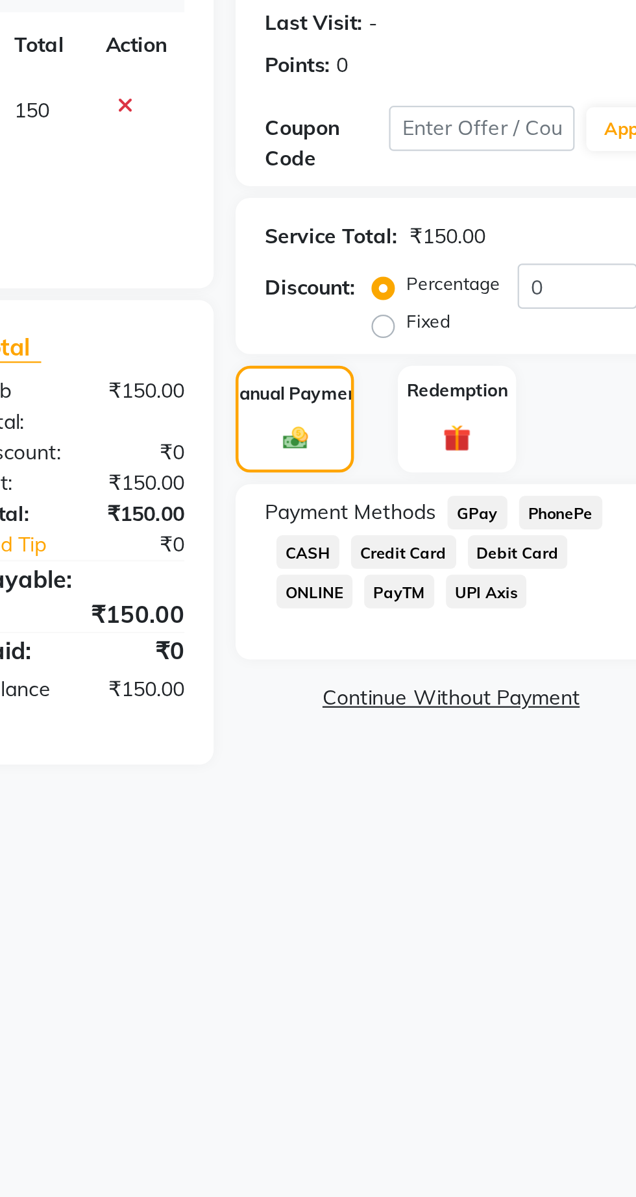
click at [544, 454] on span "GPay" at bounding box center [545, 456] width 27 height 15
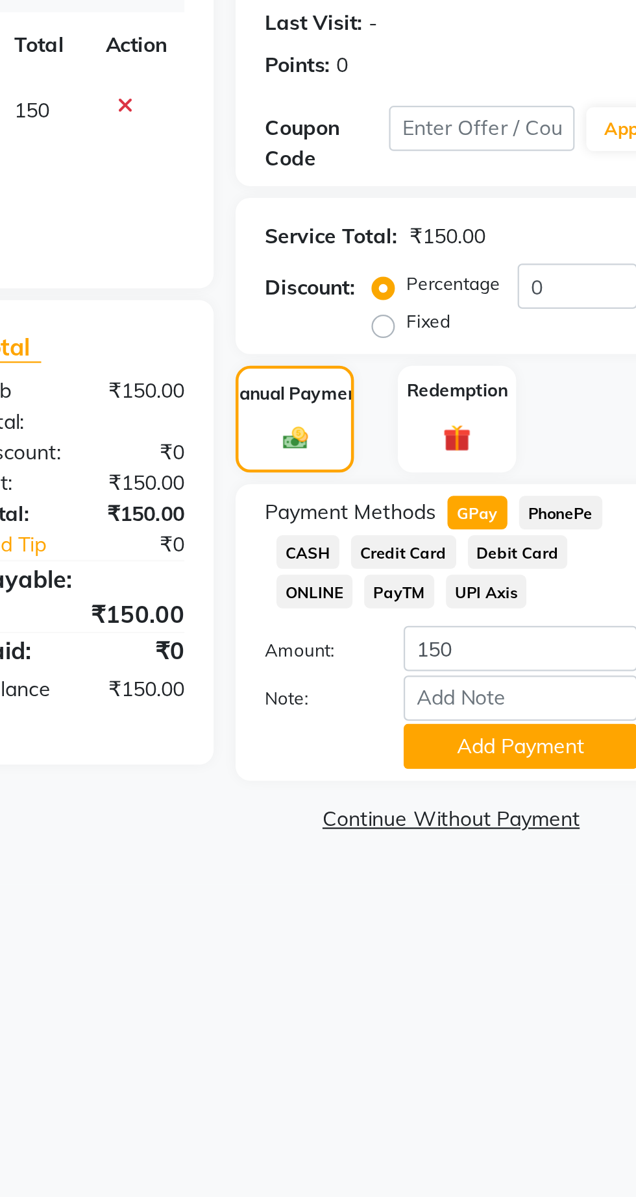
click at [573, 557] on button "Add Payment" at bounding box center [564, 560] width 104 height 20
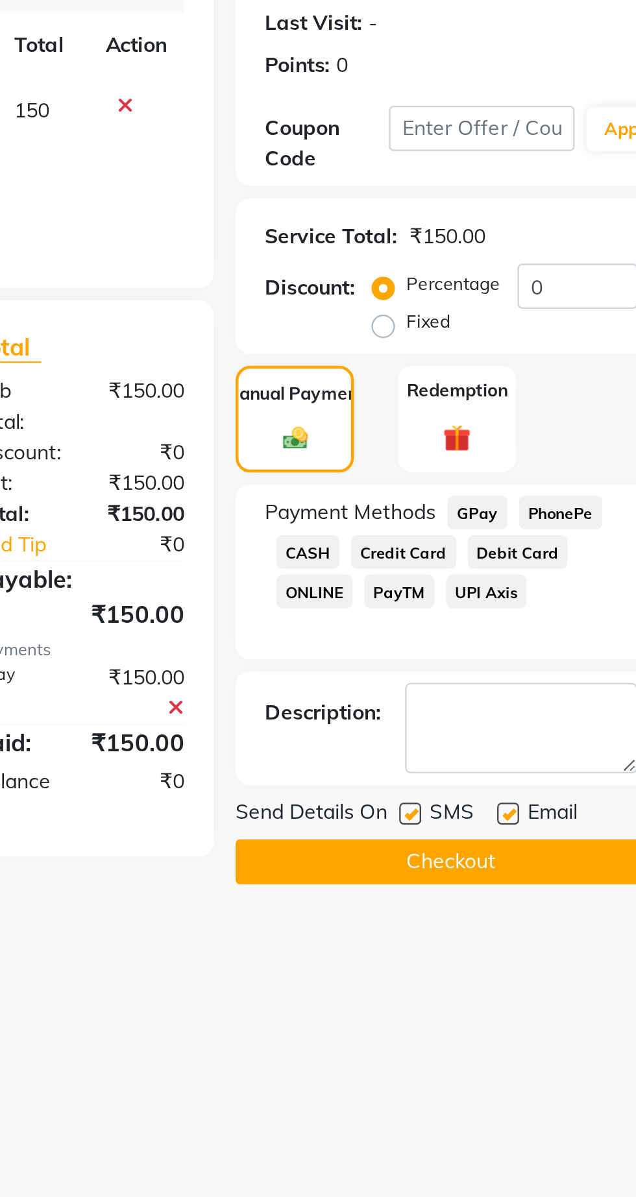
click at [567, 616] on button "Checkout" at bounding box center [533, 611] width 191 height 20
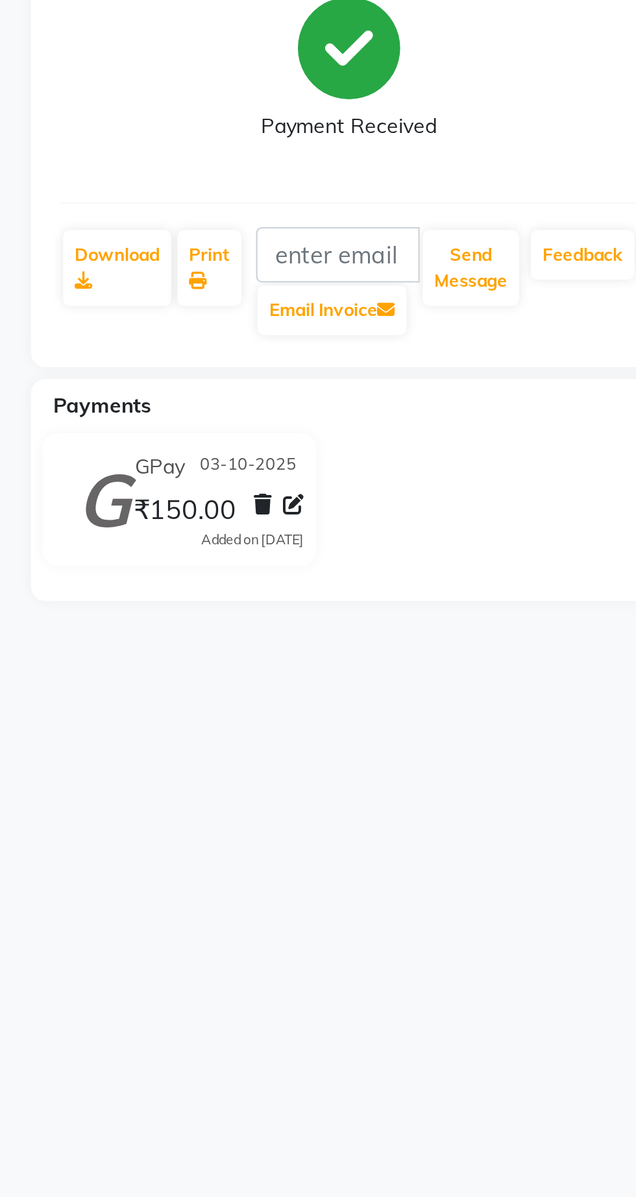
select select "service"
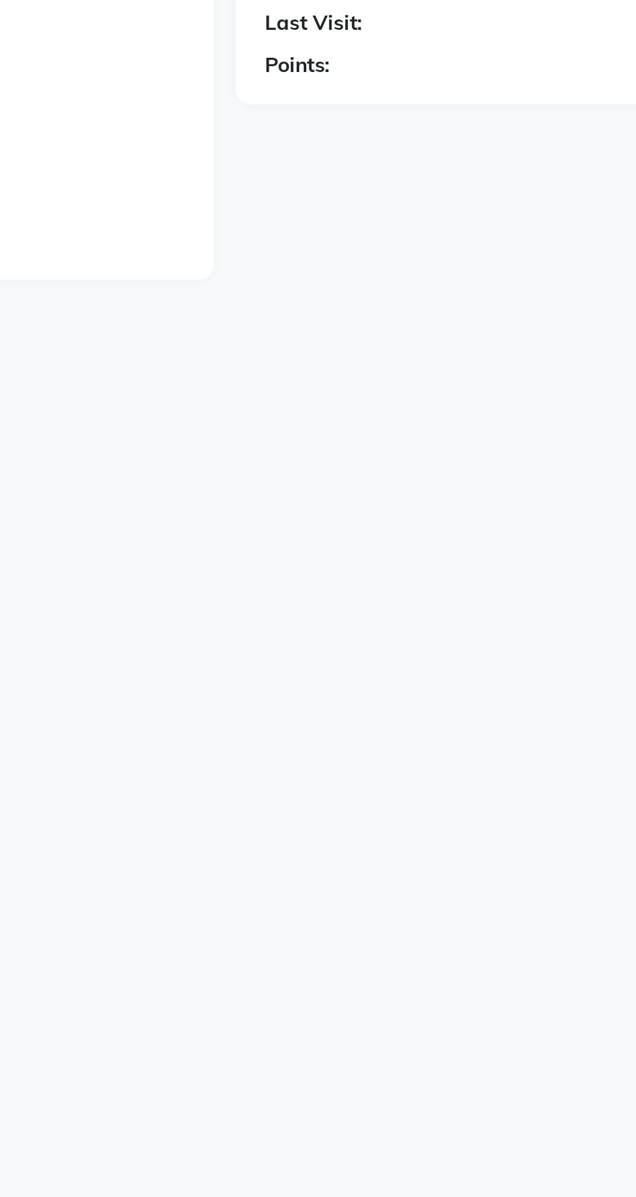
select select "7307"
type input "1437"
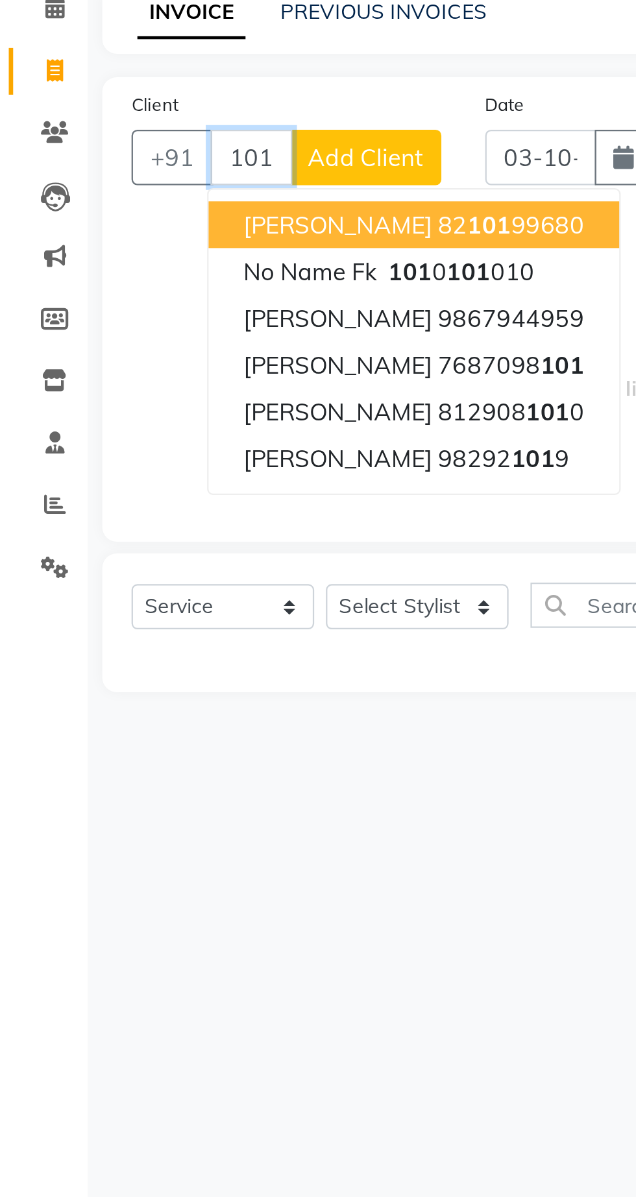
click at [214, 237] on span "101" at bounding box center [207, 232] width 19 height 13
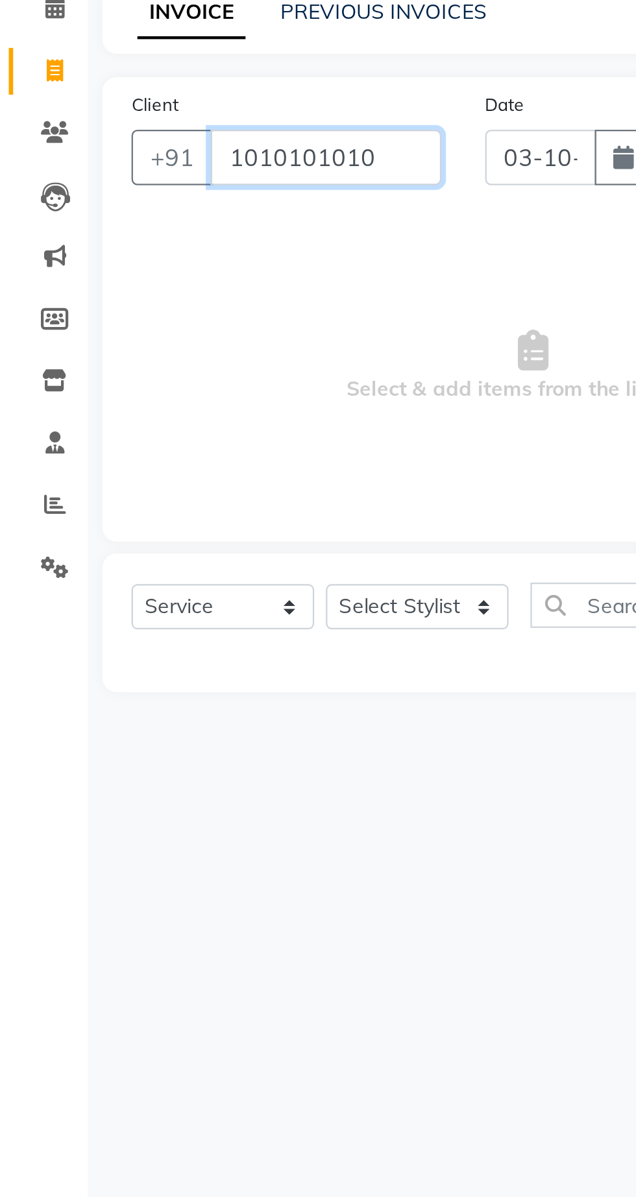
type input "1010101010"
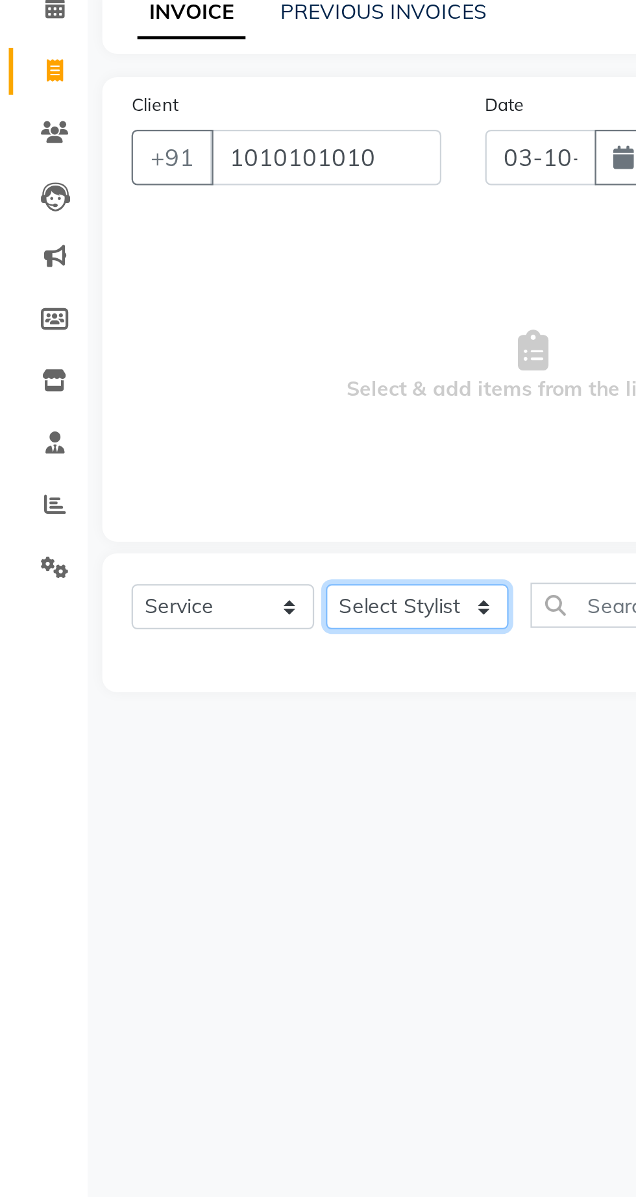
click at [200, 374] on select "Select Stylist Abhishek [PERSON_NAME] [PERSON_NAME] [PERSON_NAME] [PERSON_NAME]…" at bounding box center [185, 382] width 81 height 20
select select "62666"
click at [145, 372] on select "Select Stylist Abhishek [PERSON_NAME] [PERSON_NAME] [PERSON_NAME] [PERSON_NAME]…" at bounding box center [185, 382] width 81 height 20
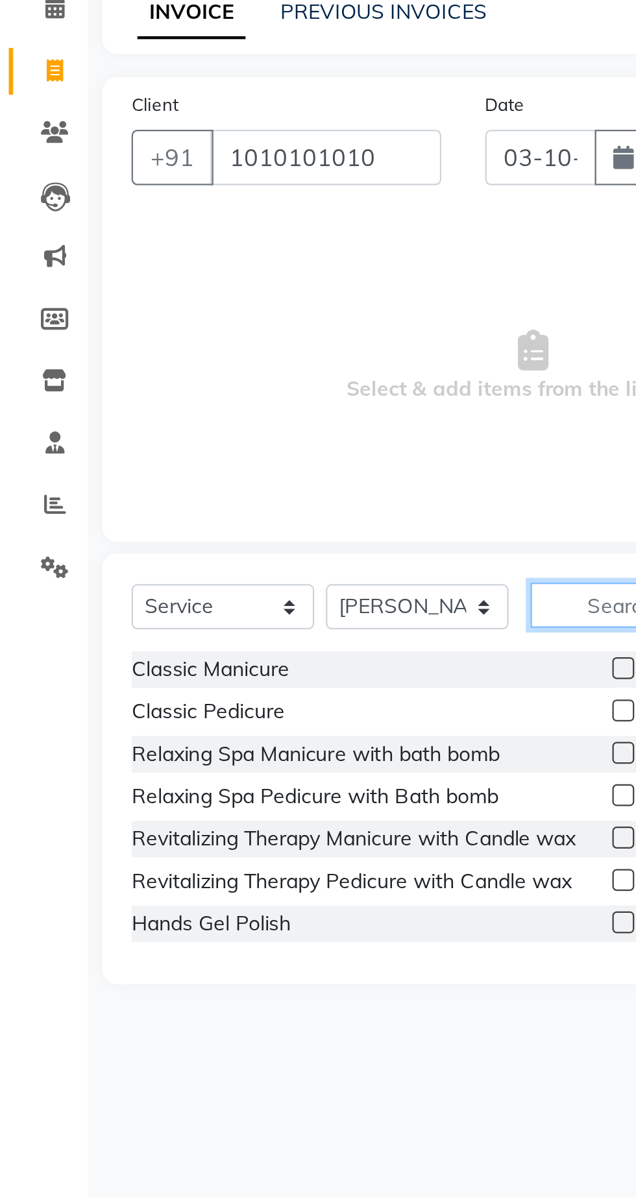
click at [260, 376] on input "text" at bounding box center [262, 381] width 55 height 20
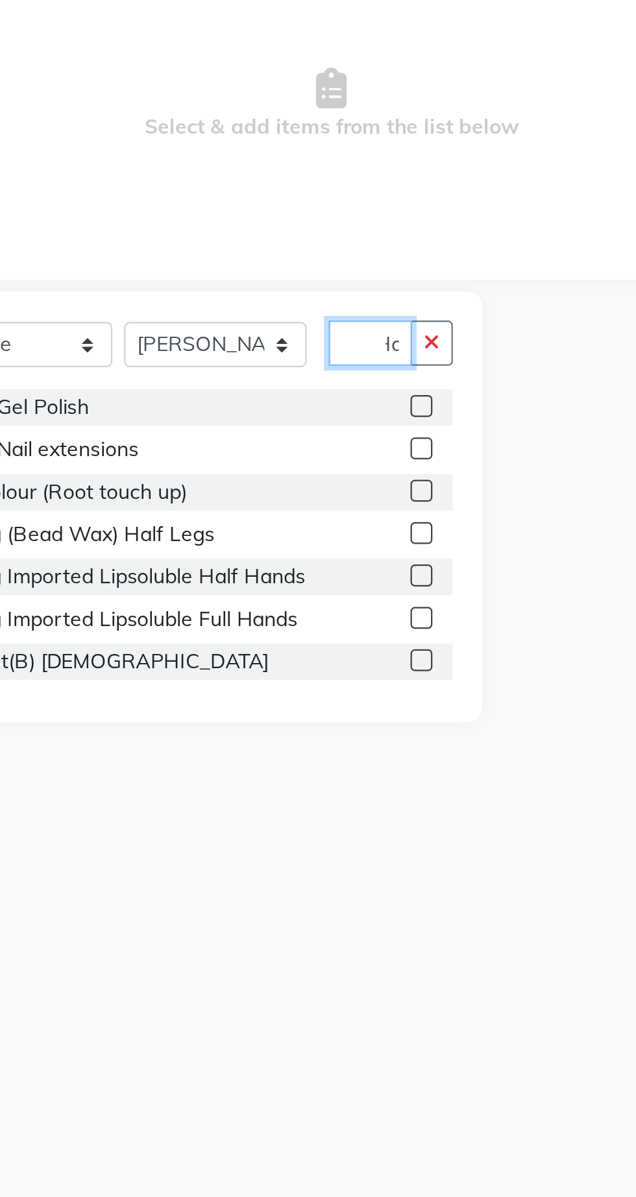
scroll to position [0, 5]
type input "H"
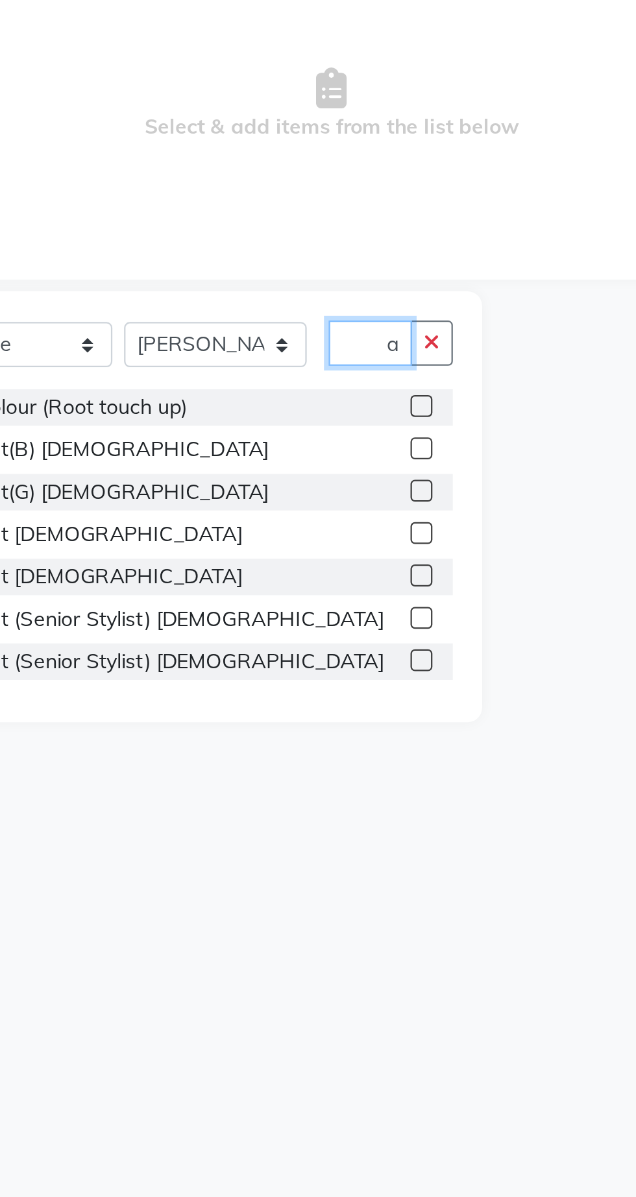
scroll to position [0, 10]
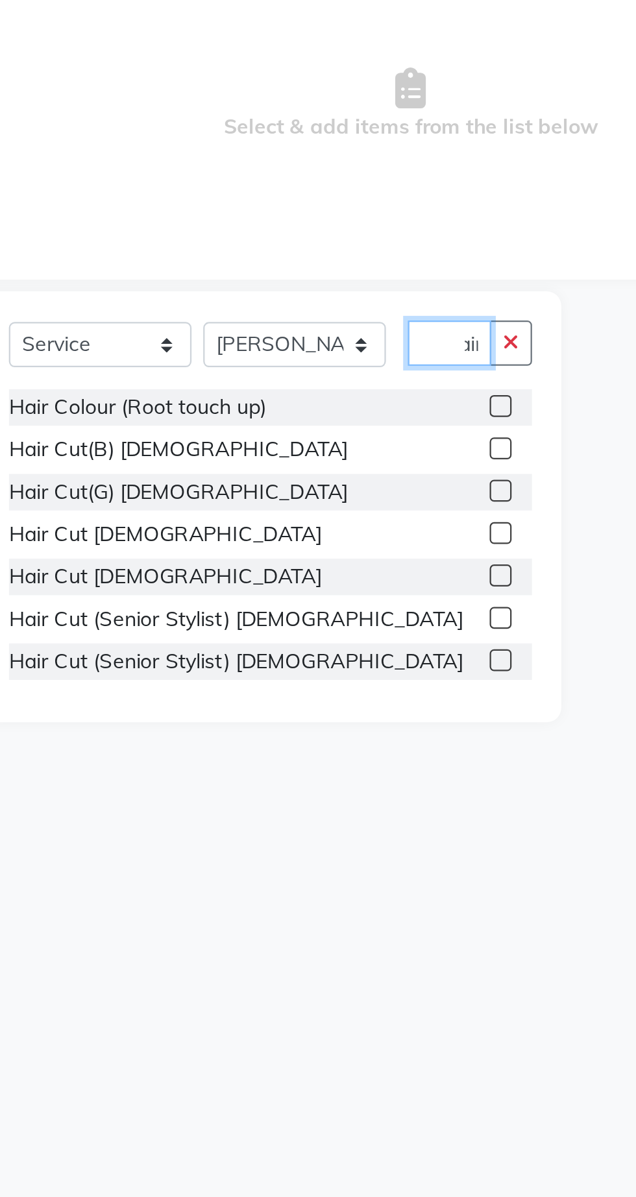
type input "Hair"
click at [276, 465] on label at bounding box center [277, 465] width 10 height 10
click at [276, 465] on input "checkbox" at bounding box center [276, 466] width 8 height 8
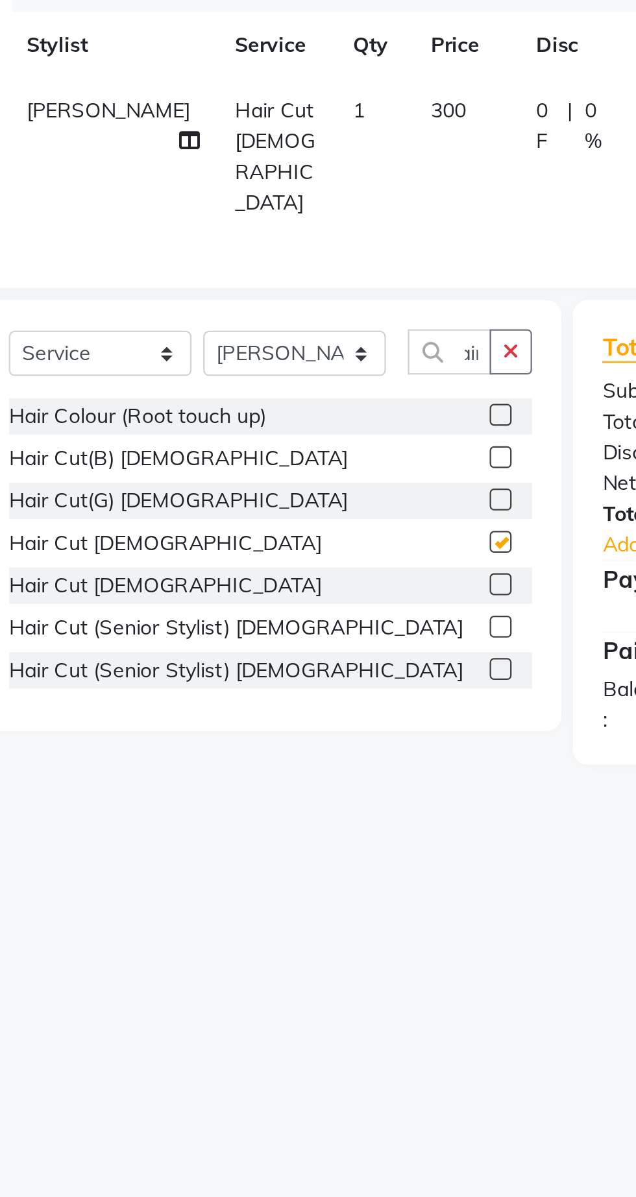
scroll to position [0, 0]
checkbox input "false"
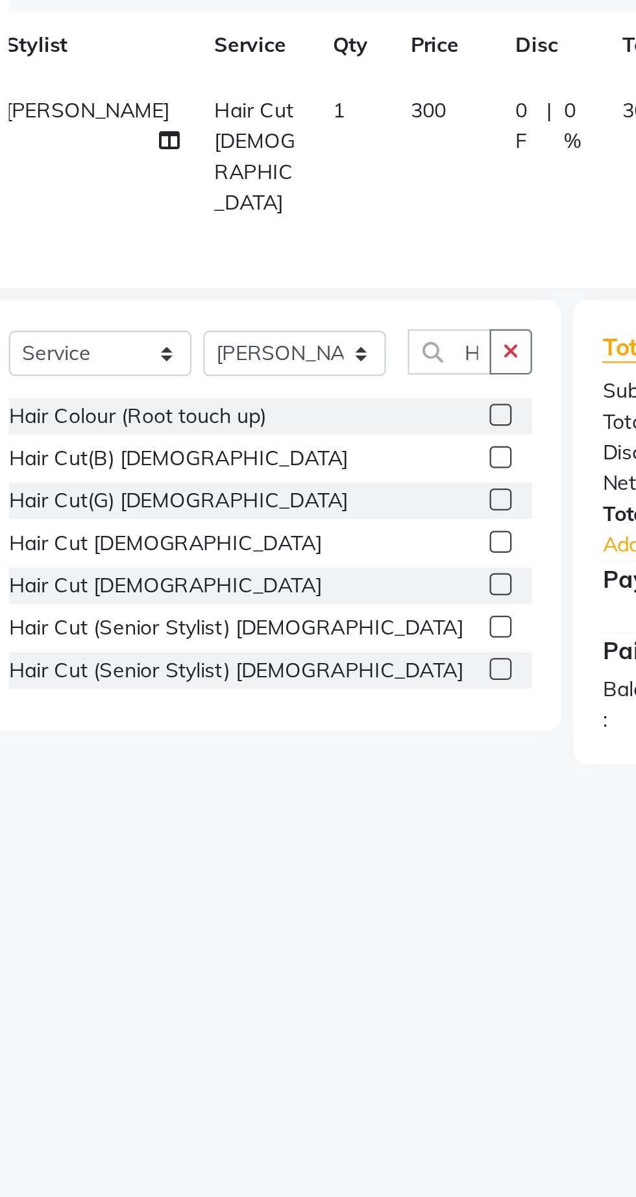
scroll to position [0, 8]
click at [237, 273] on span "300" at bounding box center [245, 278] width 16 height 12
select select "62666"
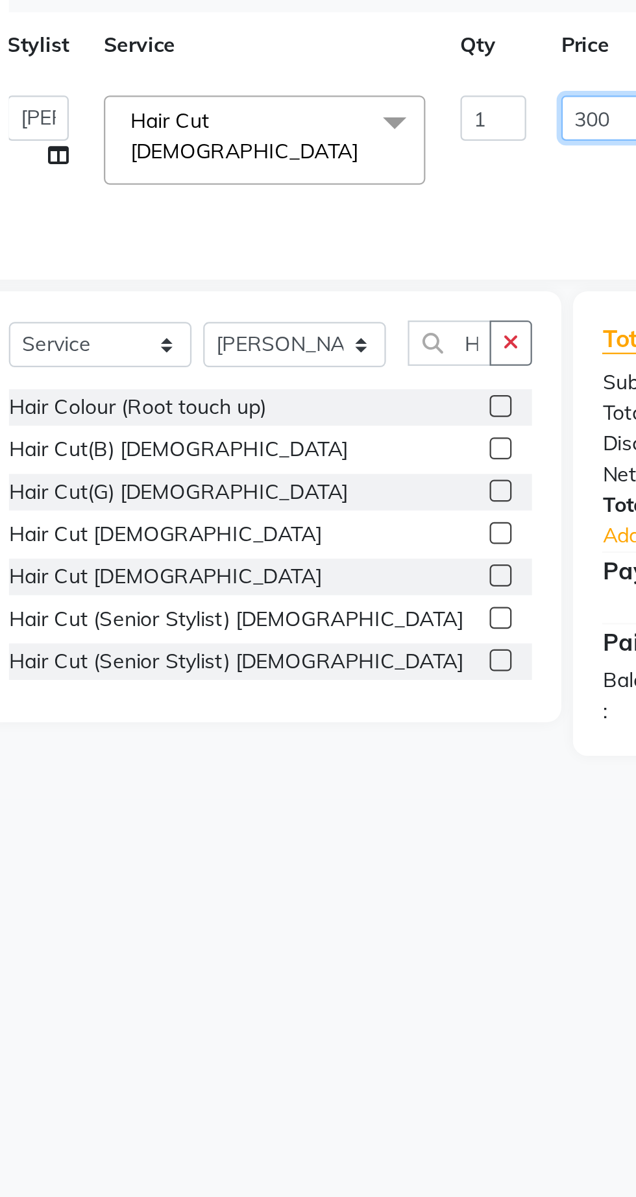
click at [322, 278] on input "300" at bounding box center [323, 281] width 39 height 20
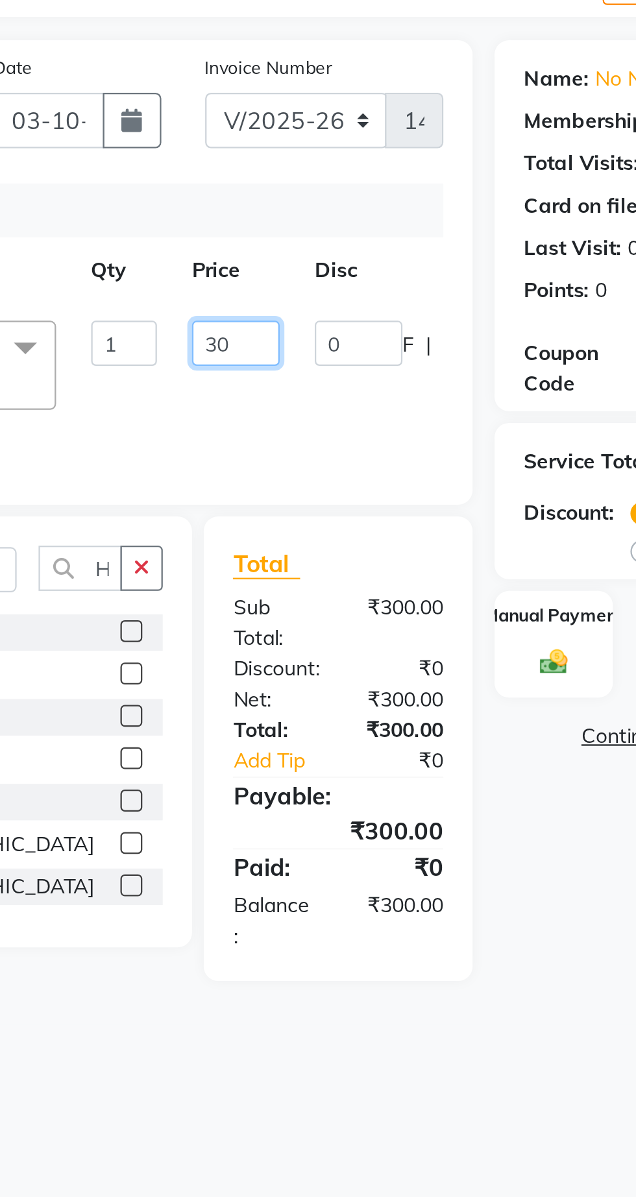
type input "3"
type input "250"
click at [402, 335] on div "Services Stylist Service Qty Price Disc Total Action Abhishek [PERSON_NAME] [PE…" at bounding box center [236, 275] width 357 height 130
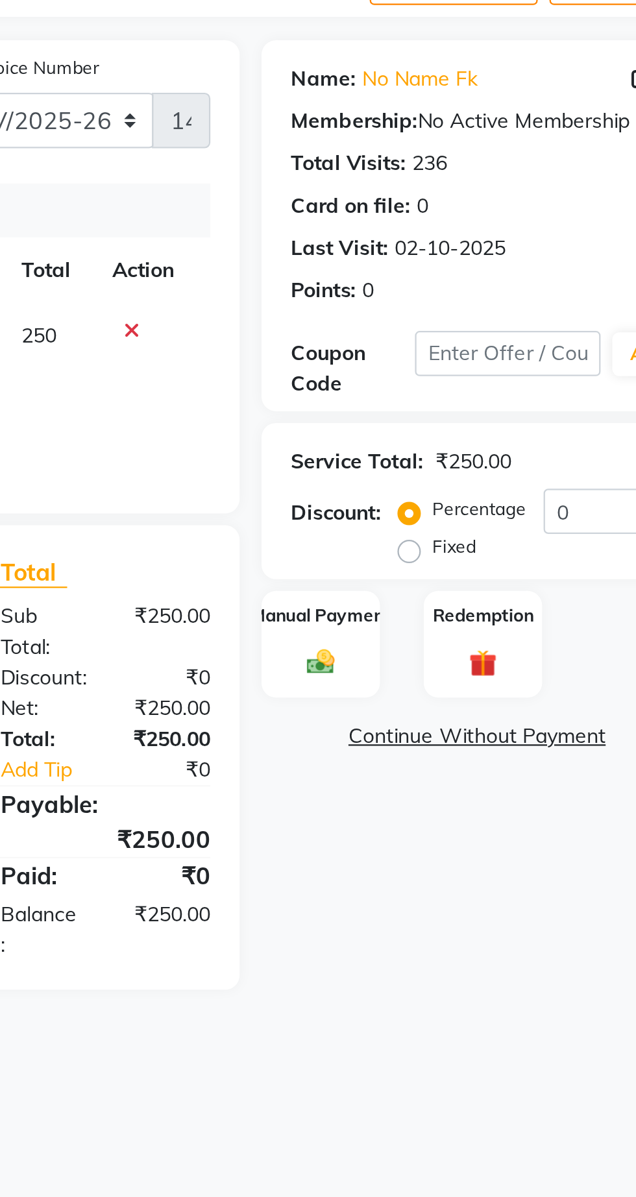
click at [470, 422] on img at bounding box center [464, 423] width 20 height 14
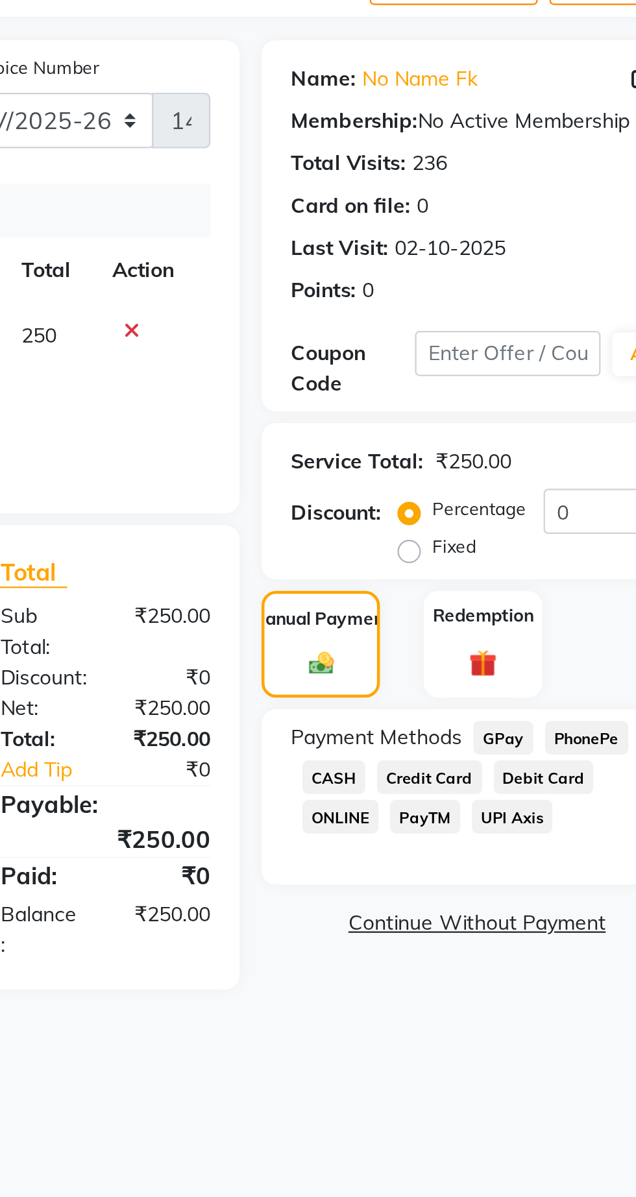
click at [551, 451] on span "GPay" at bounding box center [545, 456] width 27 height 15
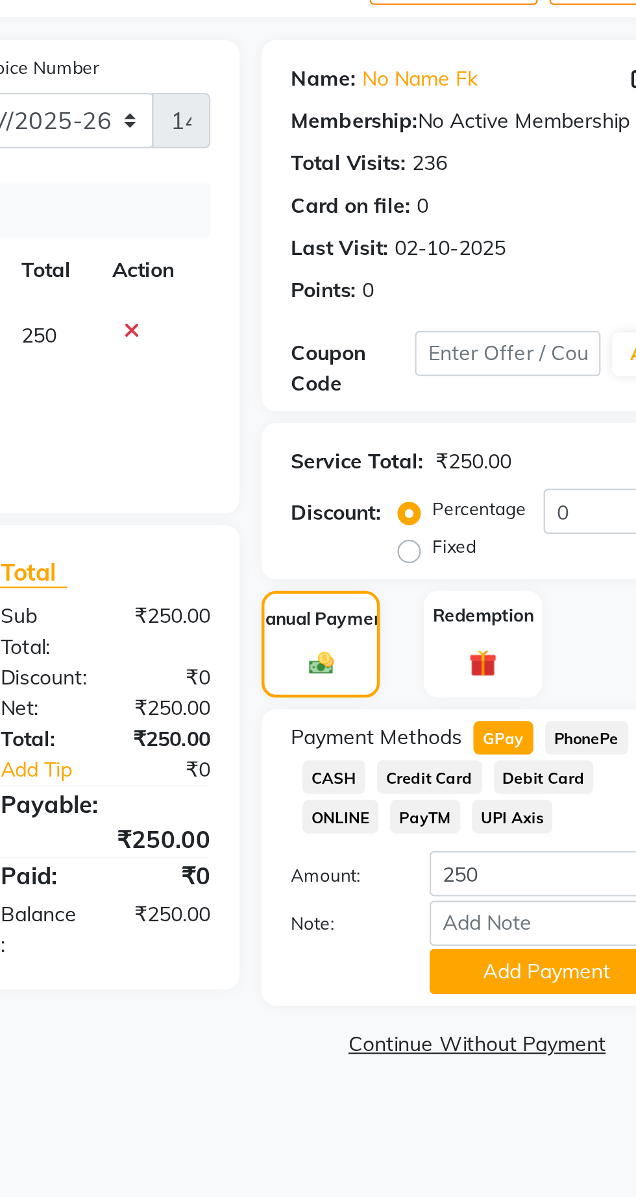
click at [551, 561] on button "Add Payment" at bounding box center [564, 560] width 104 height 20
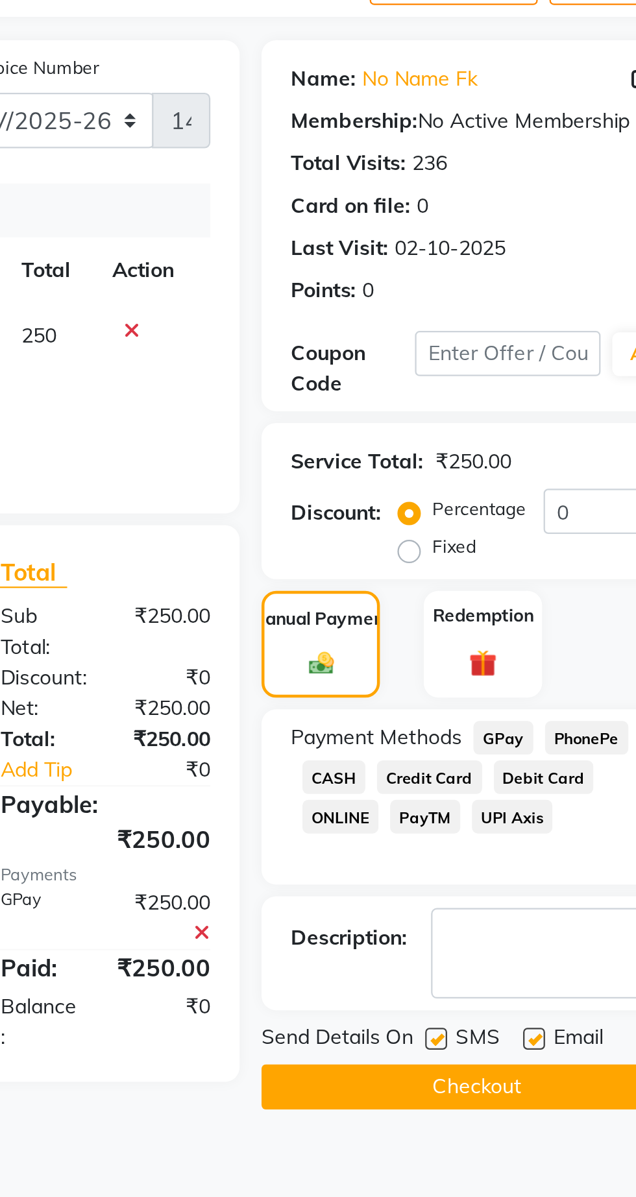
click at [560, 608] on button "Checkout" at bounding box center [533, 611] width 191 height 20
